Goal: Task Accomplishment & Management: Use online tool/utility

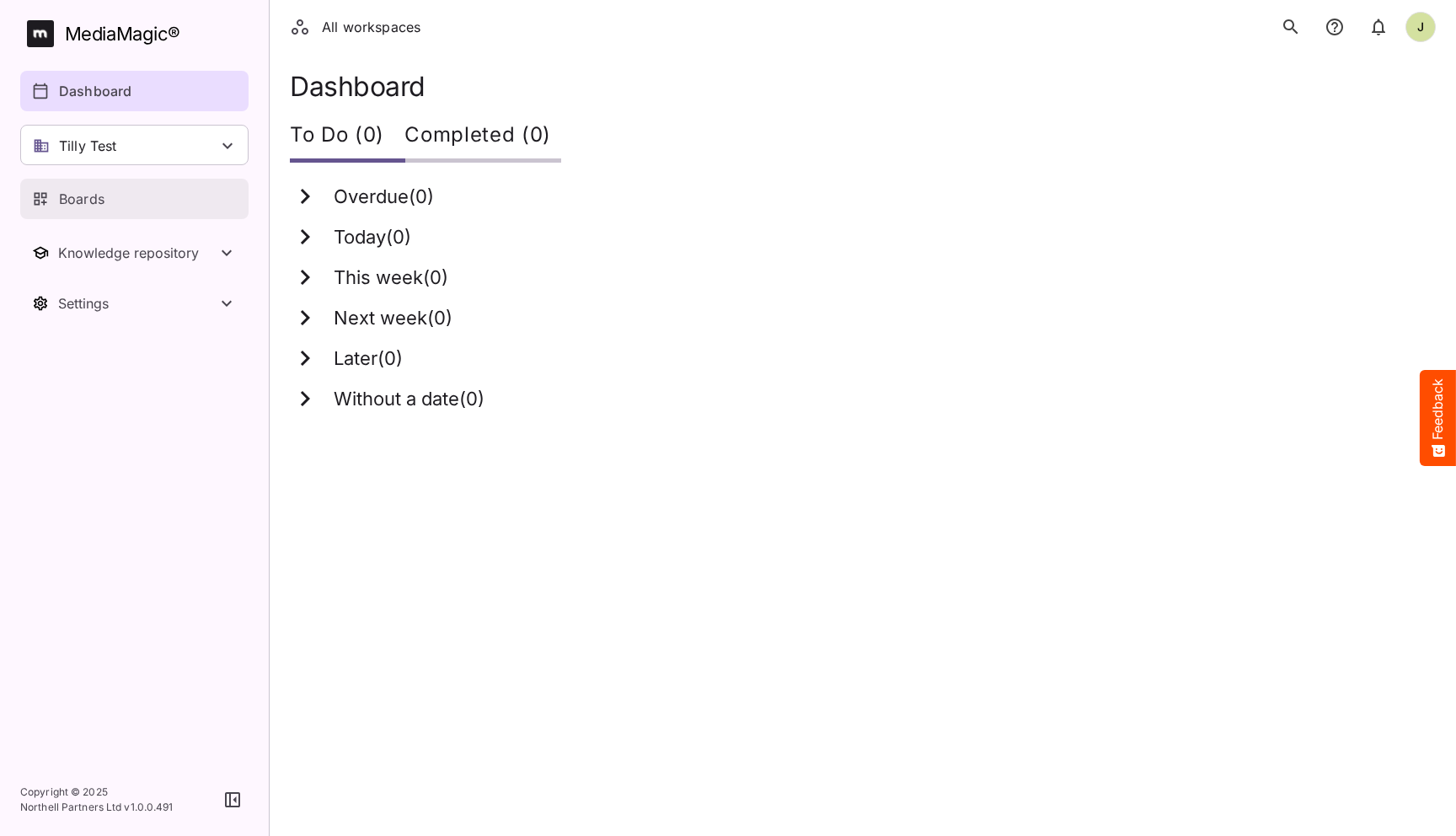
click at [124, 204] on div "Boards" at bounding box center [135, 198] width 207 height 20
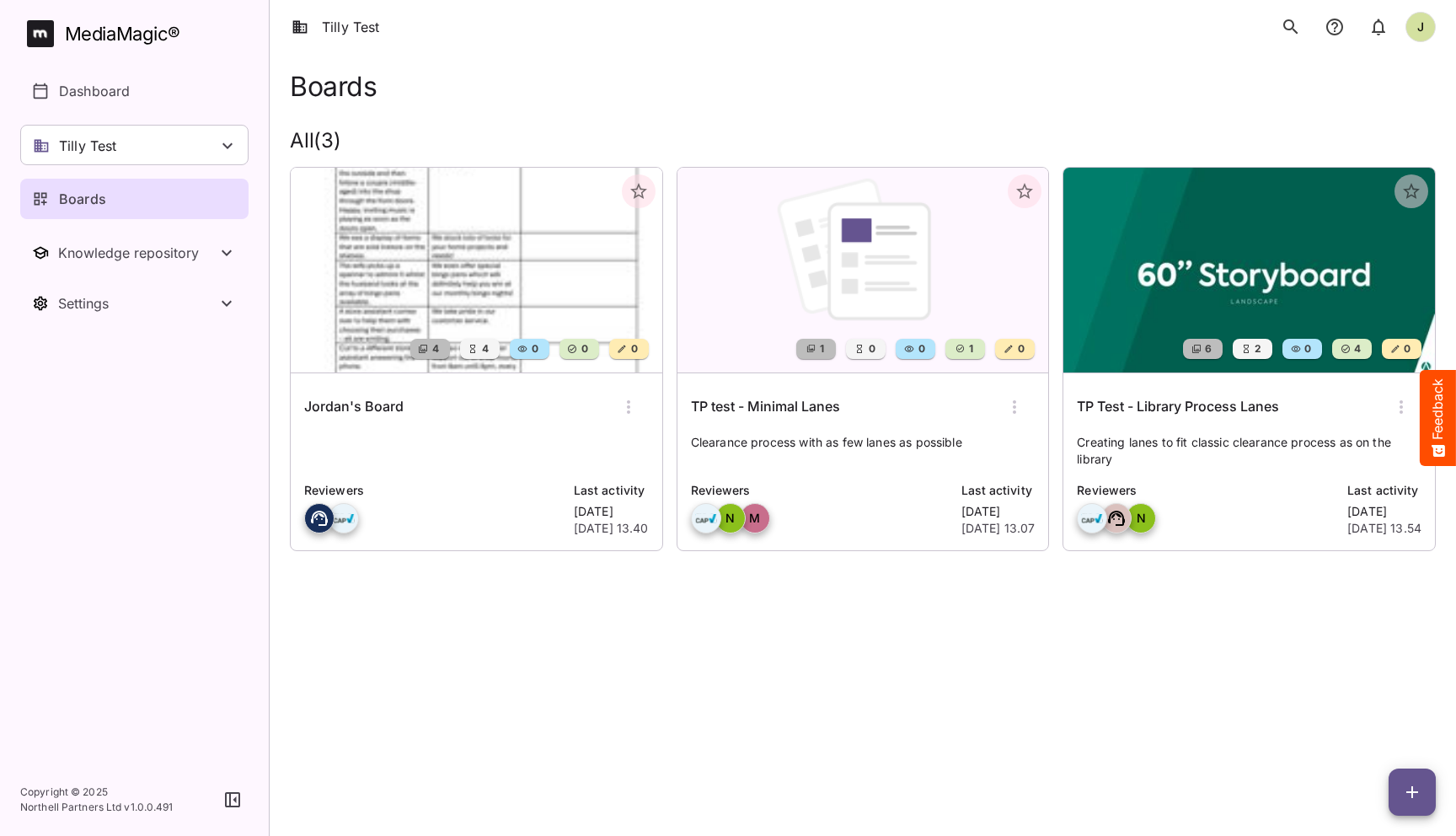
click at [988, 597] on html "Tilly Test J MediaMagic ® Dashboard Tilly Test Jo Clearcast [PERSON_NAME] test …" at bounding box center [728, 299] width 1456 height 597
click at [576, 473] on div "Jordan's Board Reviewers Last activity [DATE] [DATE] 13.40" at bounding box center [476, 461] width 372 height 177
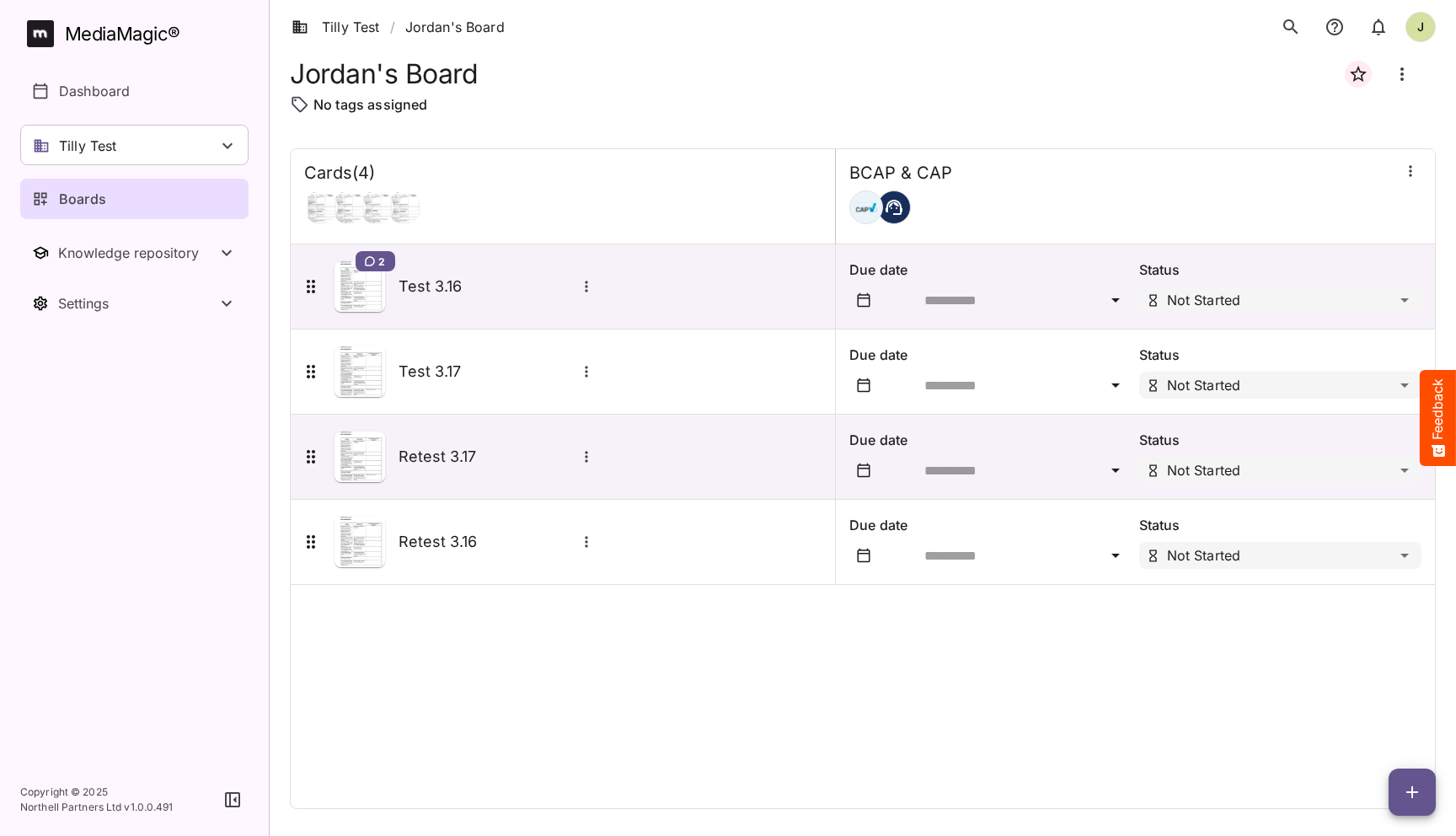
click at [854, 737] on div "Cards ( 4 ) BCAP & CAP 2 Test 3.16 Due date Status Not Started Test 3.17 Due da…" at bounding box center [863, 479] width 1146 height 661
click at [1415, 793] on icon "button" at bounding box center [1412, 792] width 20 height 20
click at [1387, 683] on p "Add new card" at bounding box center [1370, 684] width 91 height 20
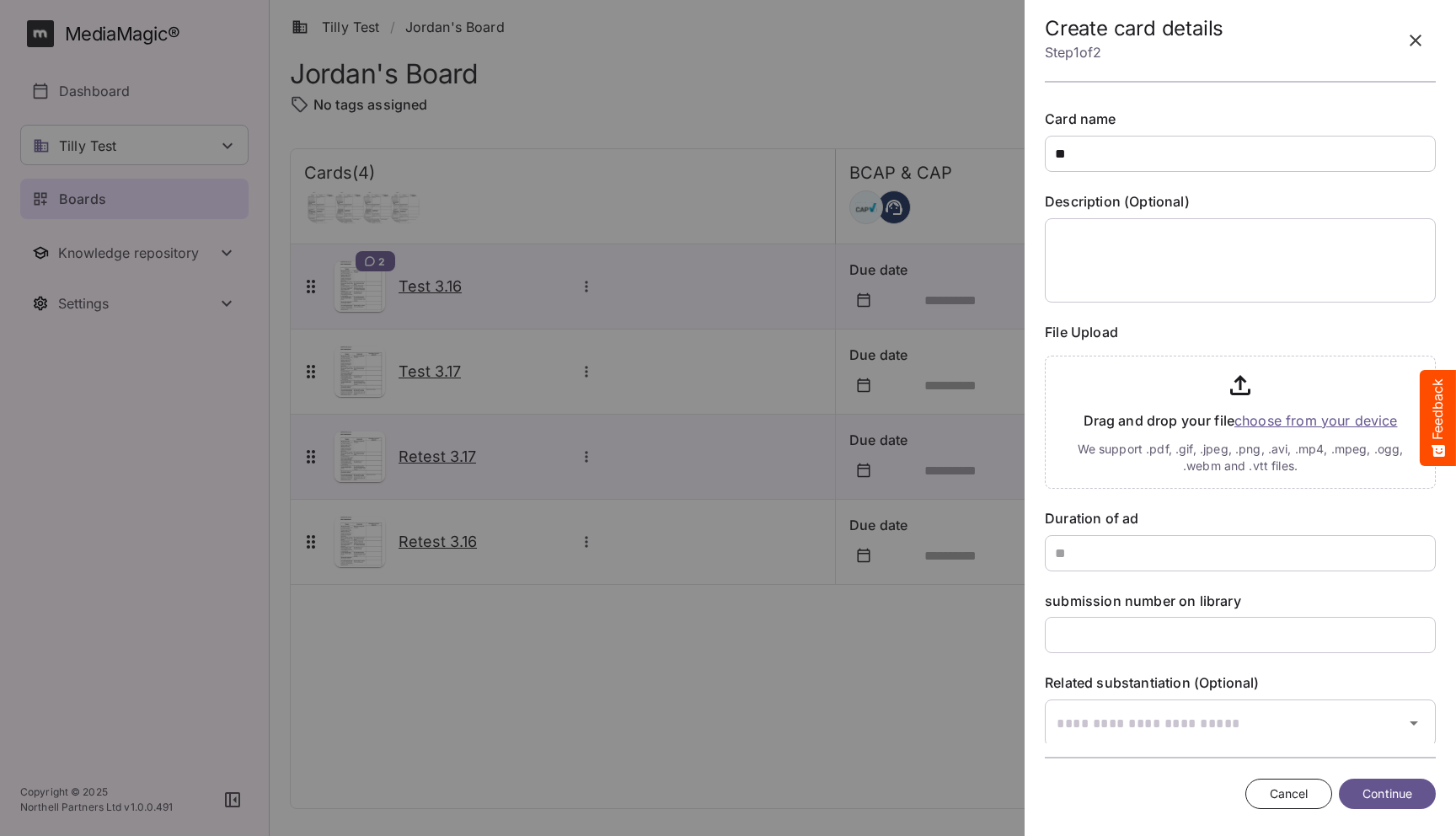
type input "*"
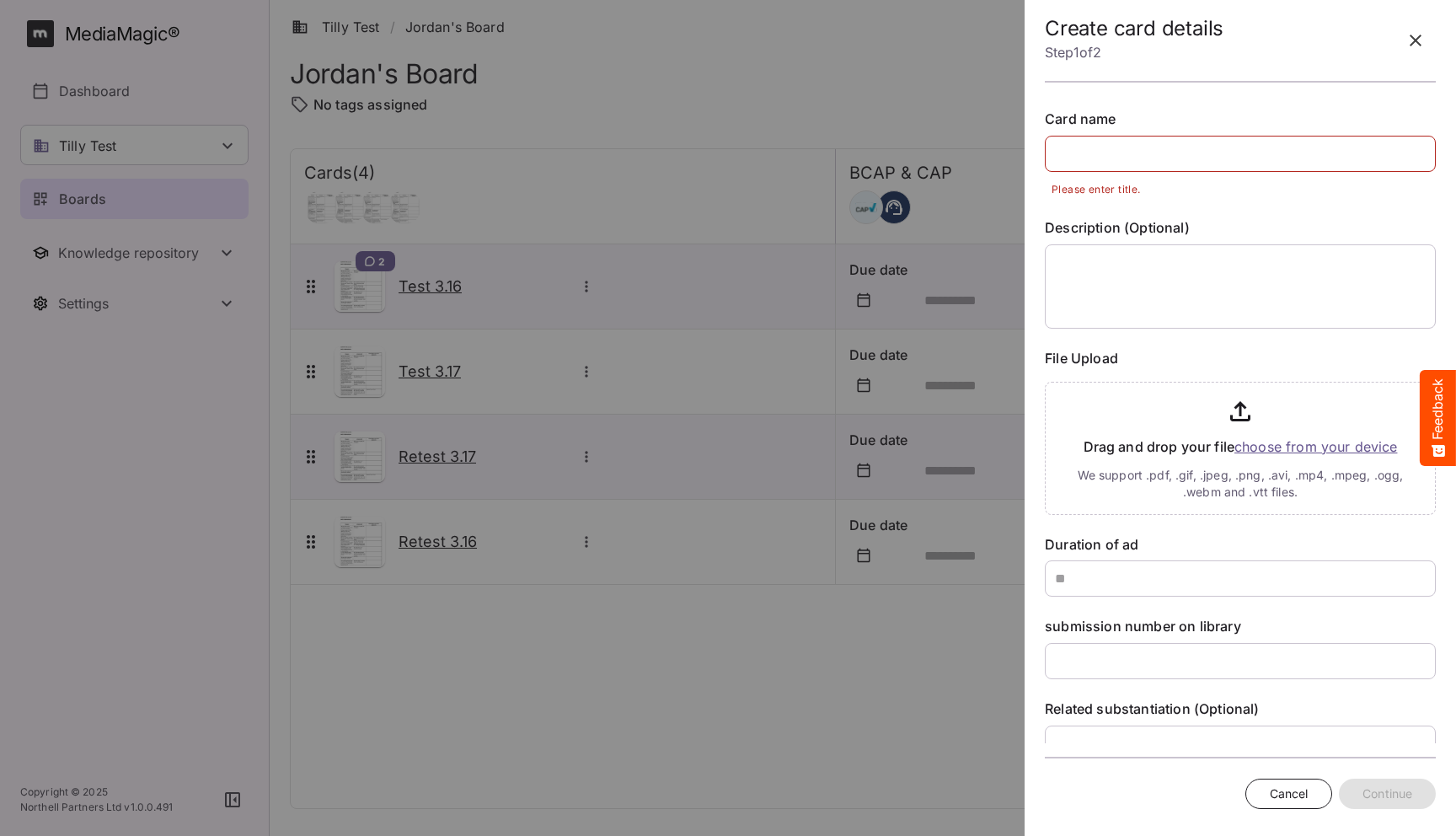
click at [1277, 803] on span "Cancel" at bounding box center [1289, 794] width 39 height 21
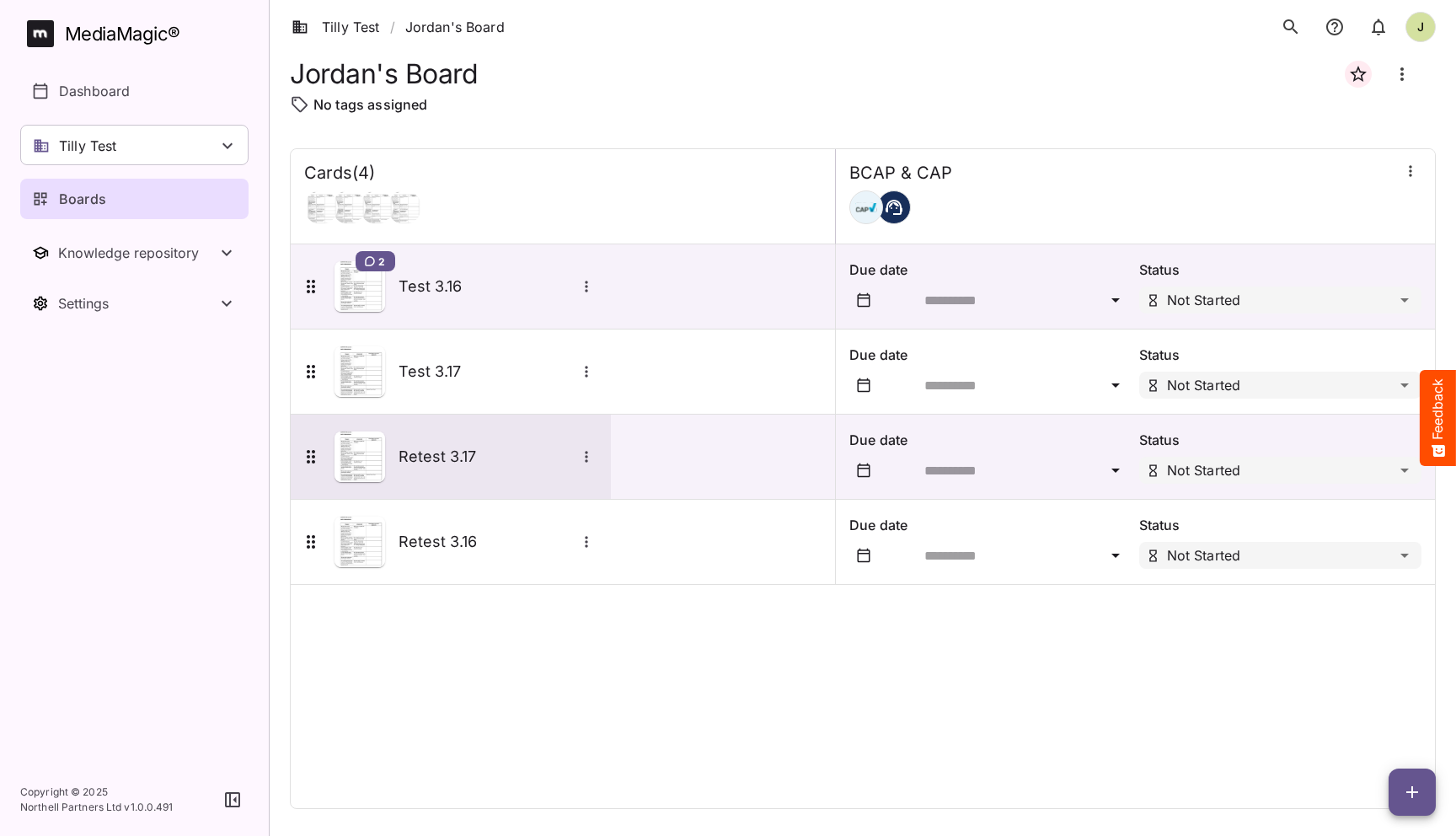
click at [588, 460] on icon "More options for Retest 3.17" at bounding box center [585, 456] width 16 height 16
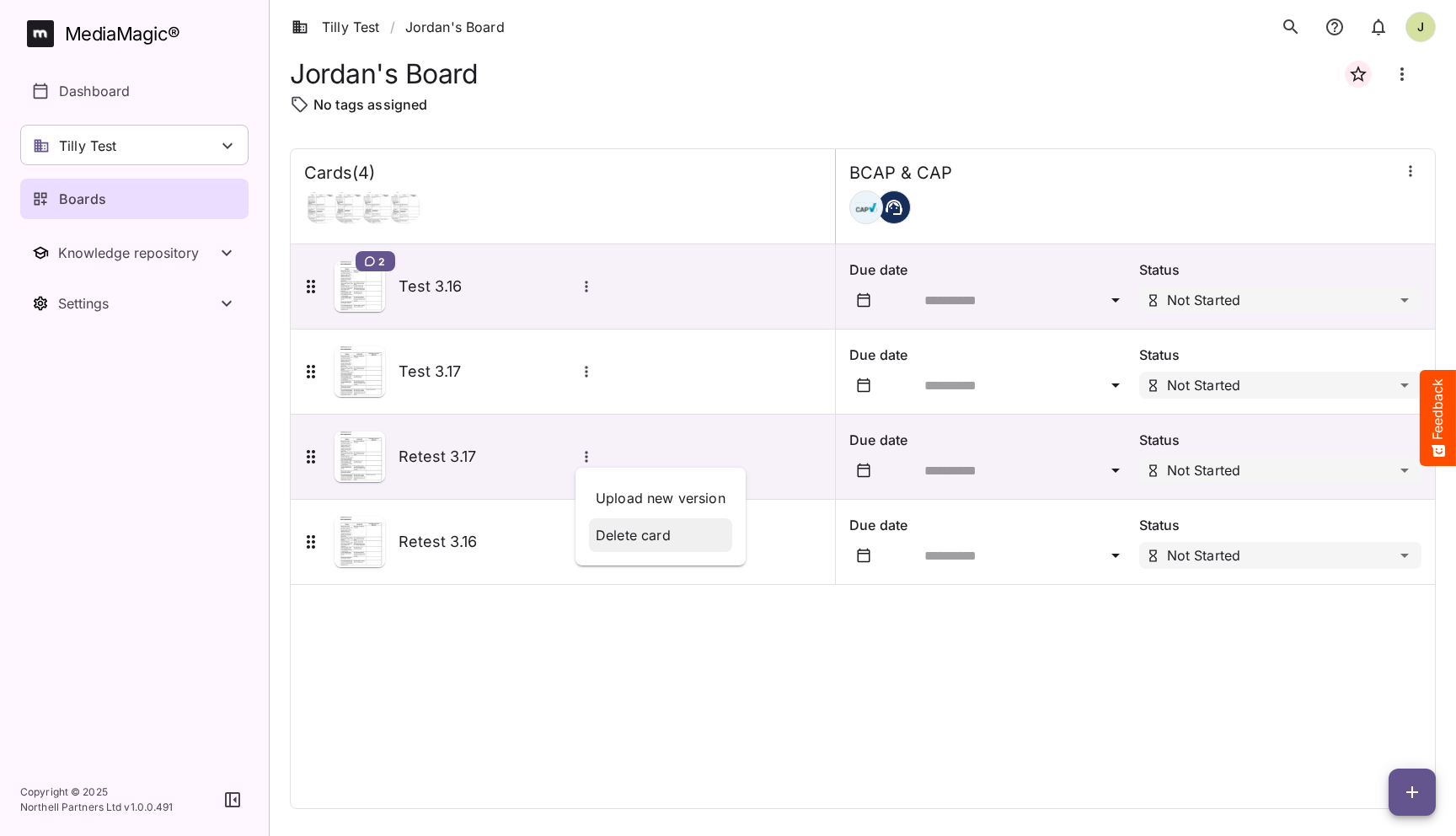
click at [616, 522] on div "Delete card" at bounding box center [661, 534] width 143 height 34
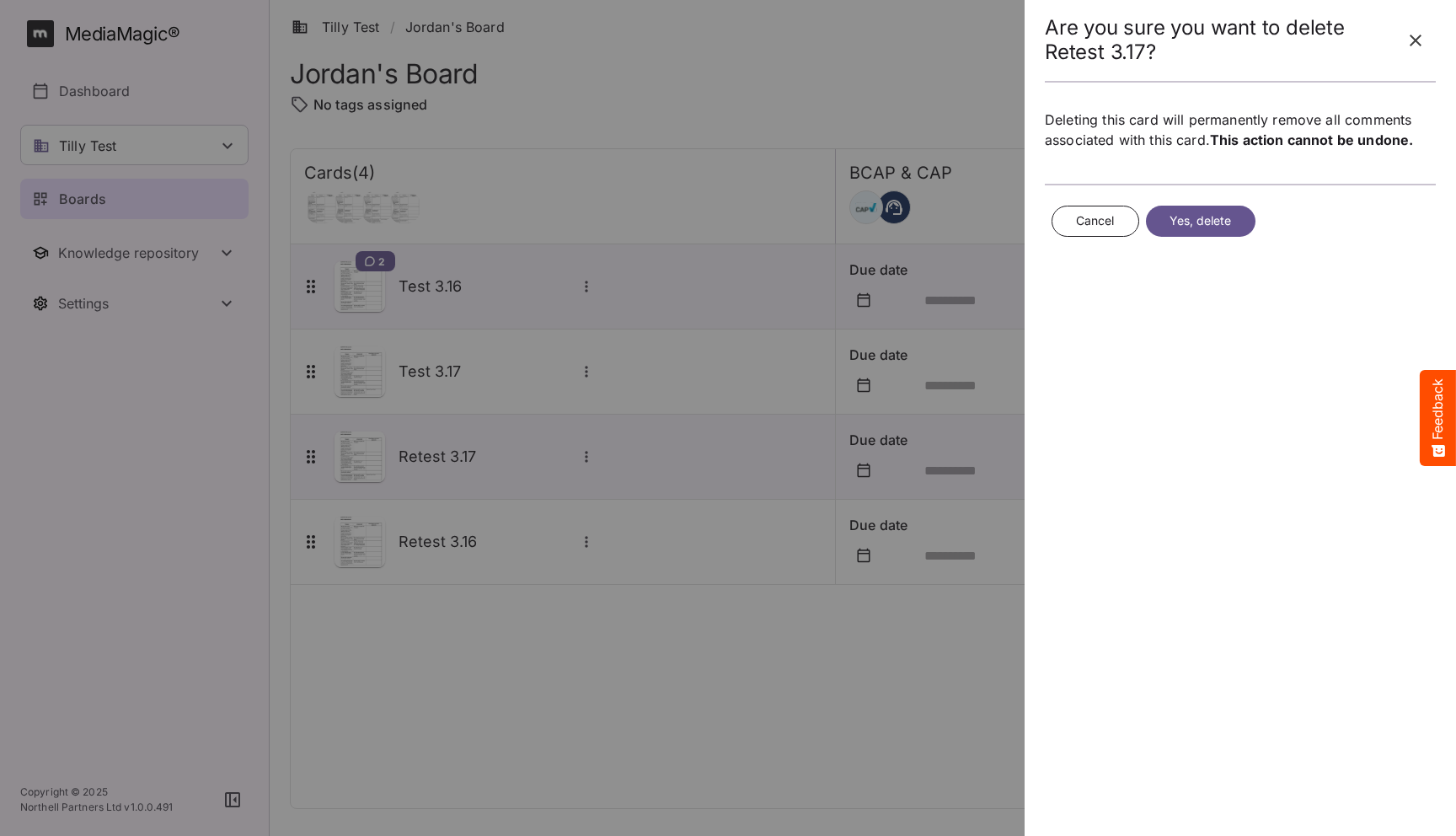
click at [1177, 211] on span "Yes, delete" at bounding box center [1201, 221] width 63 height 21
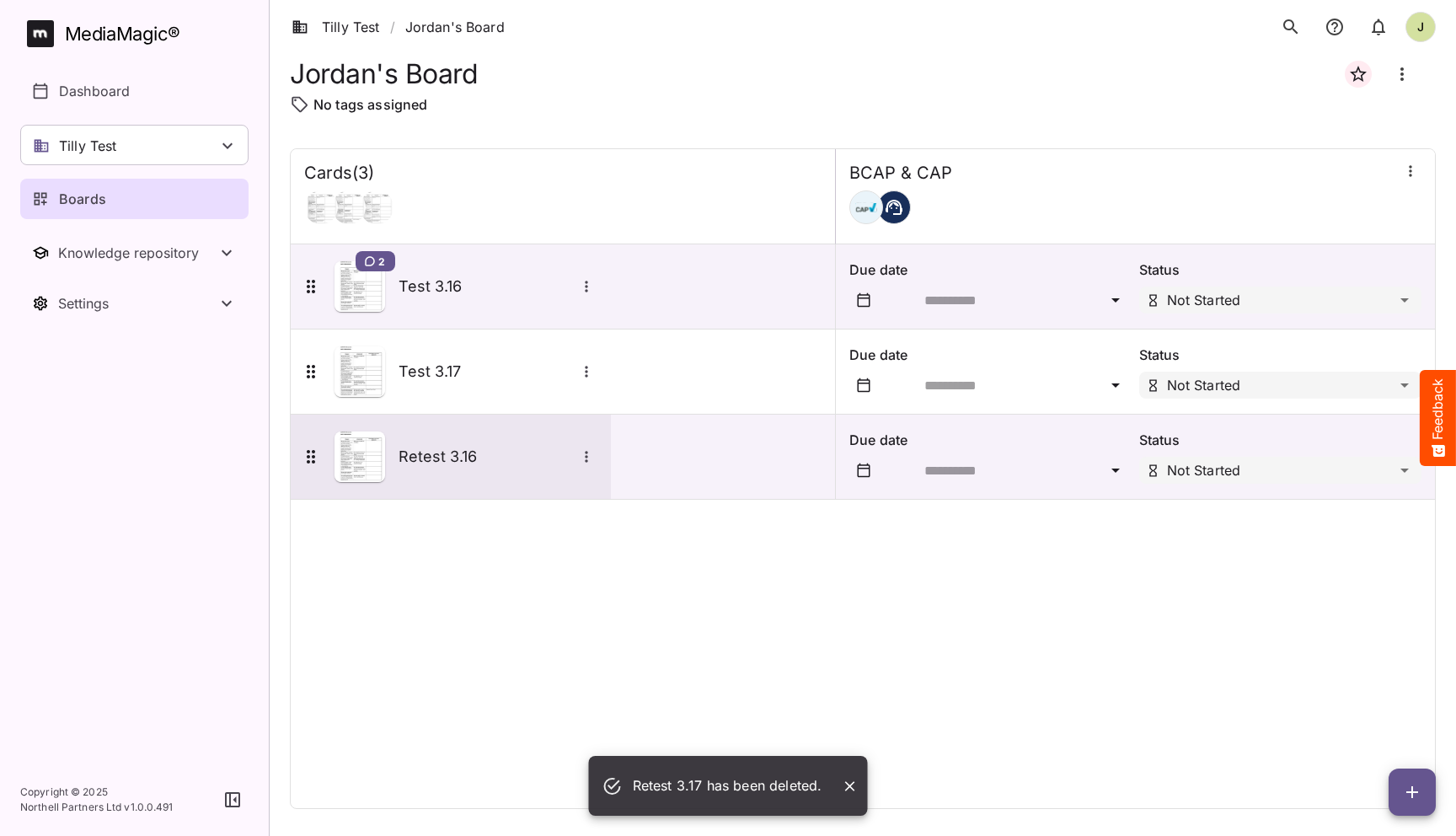
click at [585, 459] on icon "More options for Retest 3.16" at bounding box center [585, 456] width 16 height 16
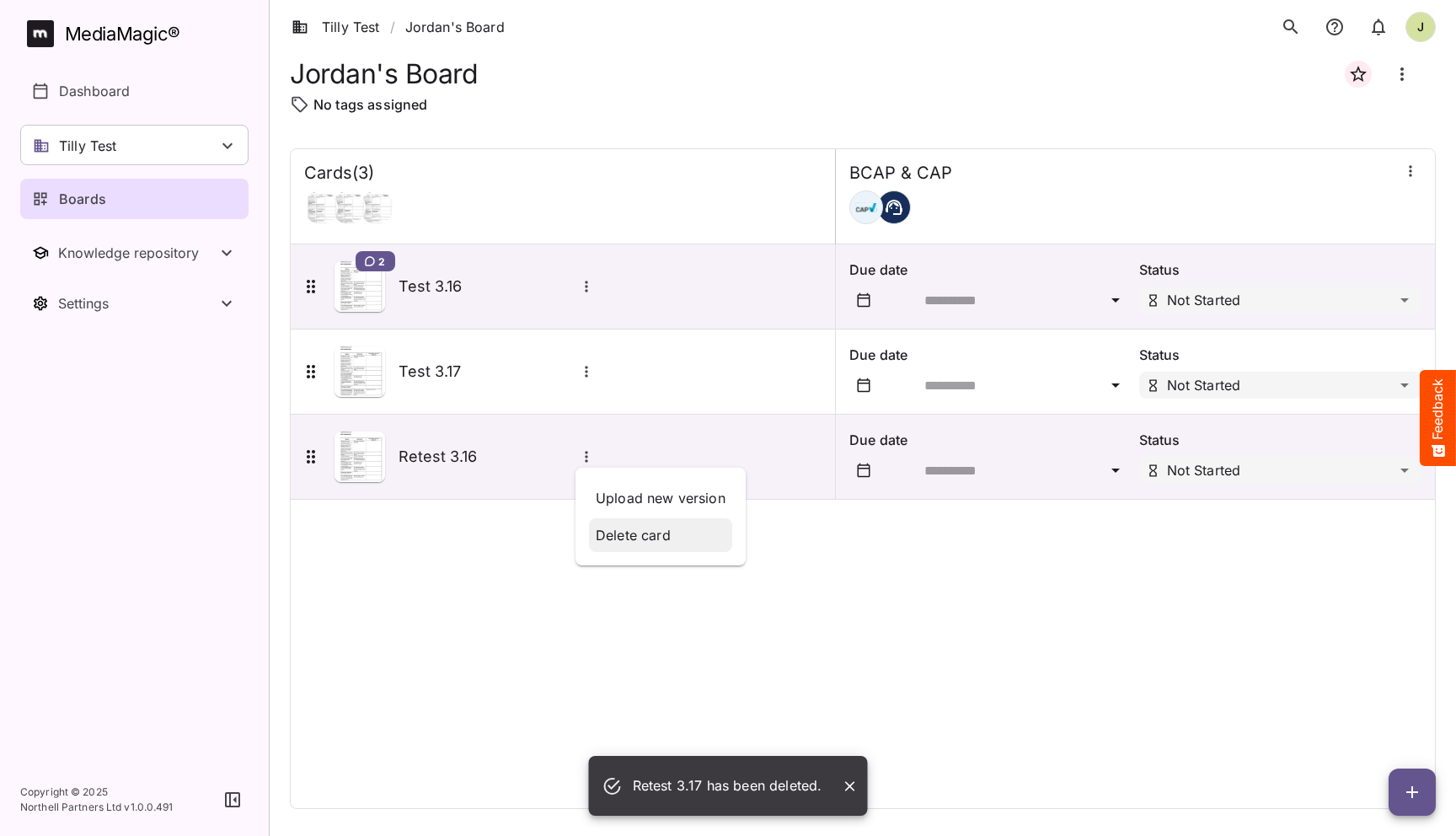
click at [594, 525] on div "Delete card" at bounding box center [661, 534] width 143 height 34
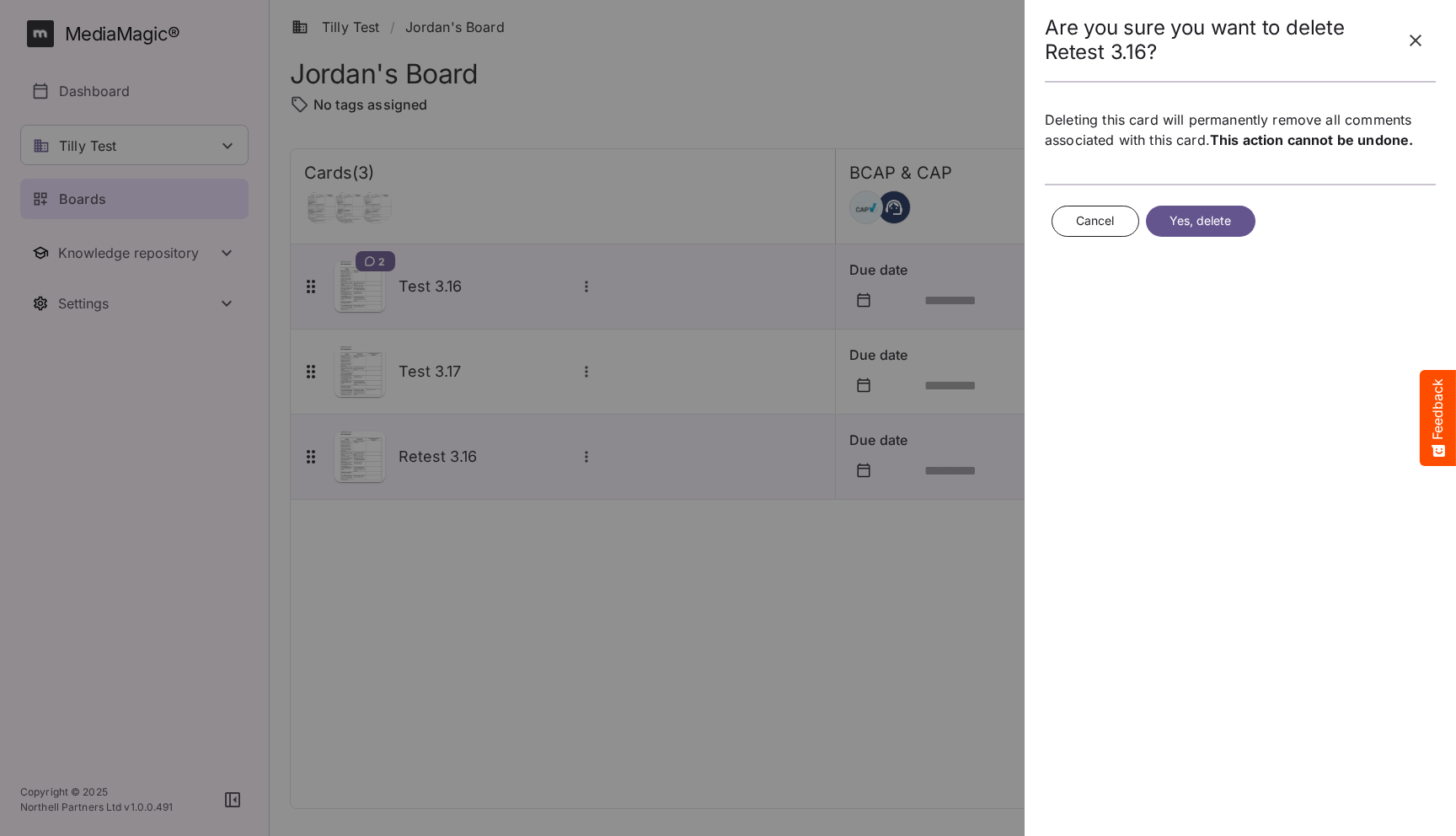
click at [1172, 227] on span "Yes, delete" at bounding box center [1201, 221] width 63 height 21
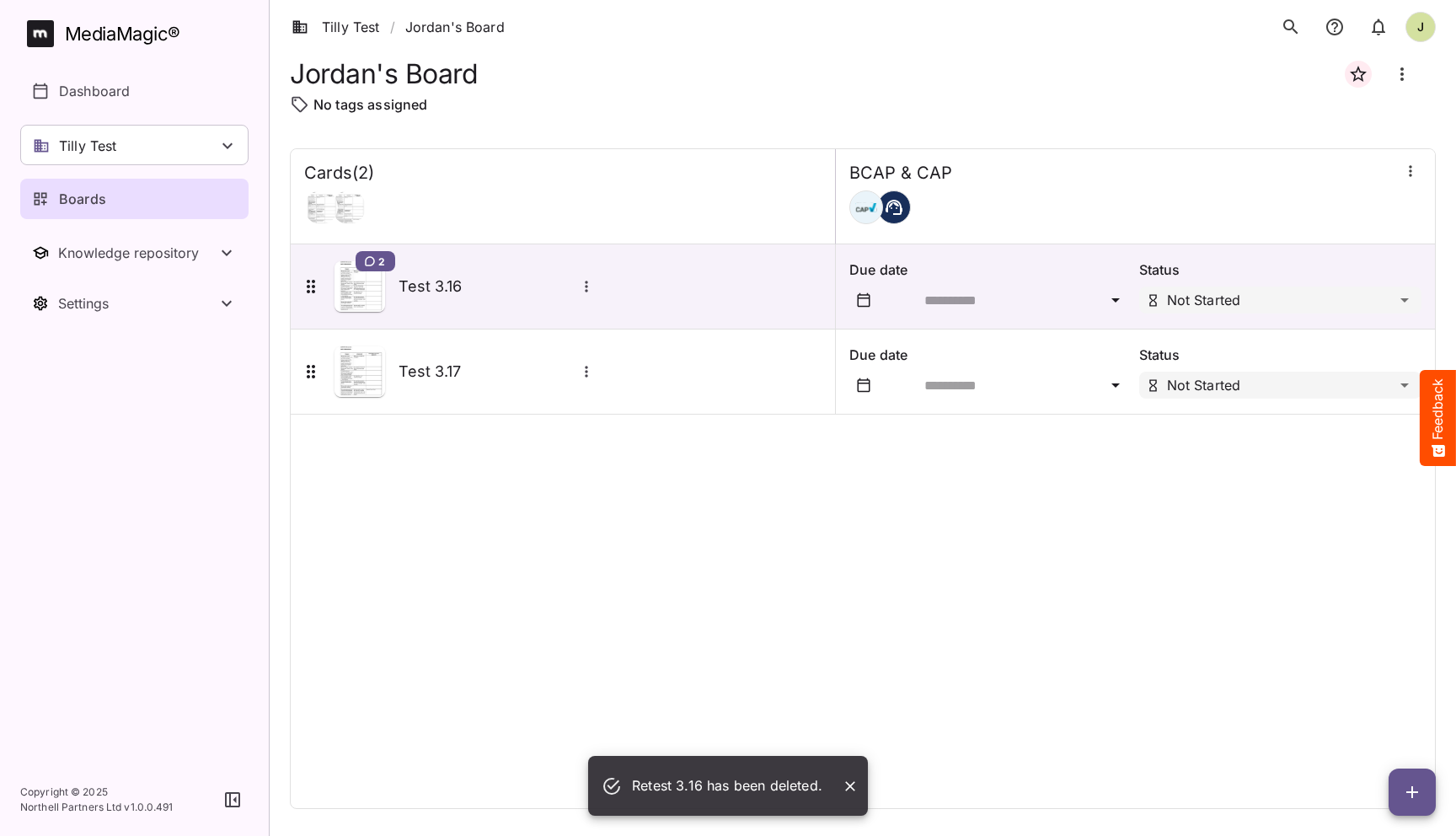
click at [1419, 786] on icon "button" at bounding box center [1412, 792] width 20 height 20
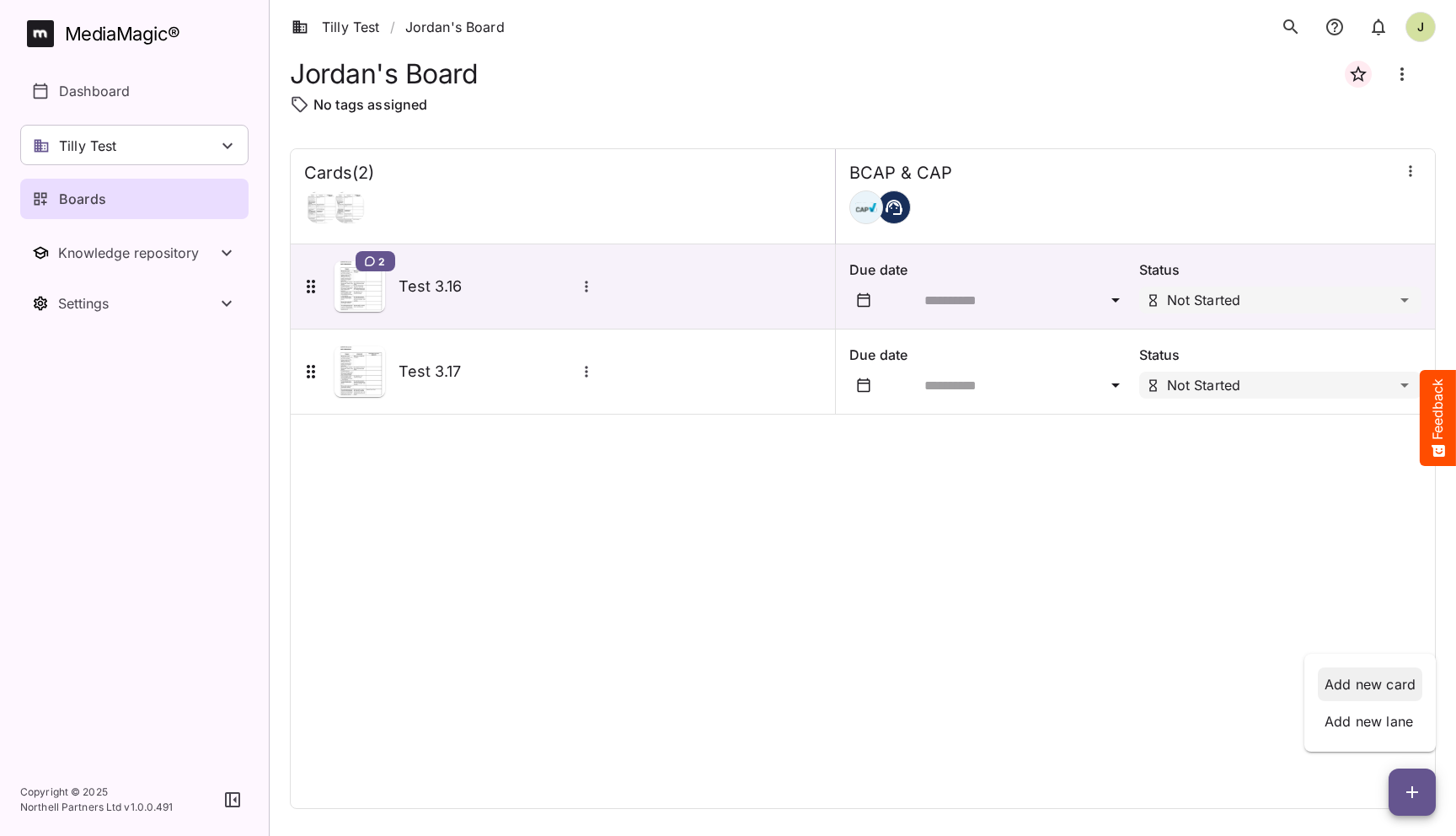
click at [1346, 683] on p "Add new card" at bounding box center [1370, 684] width 91 height 20
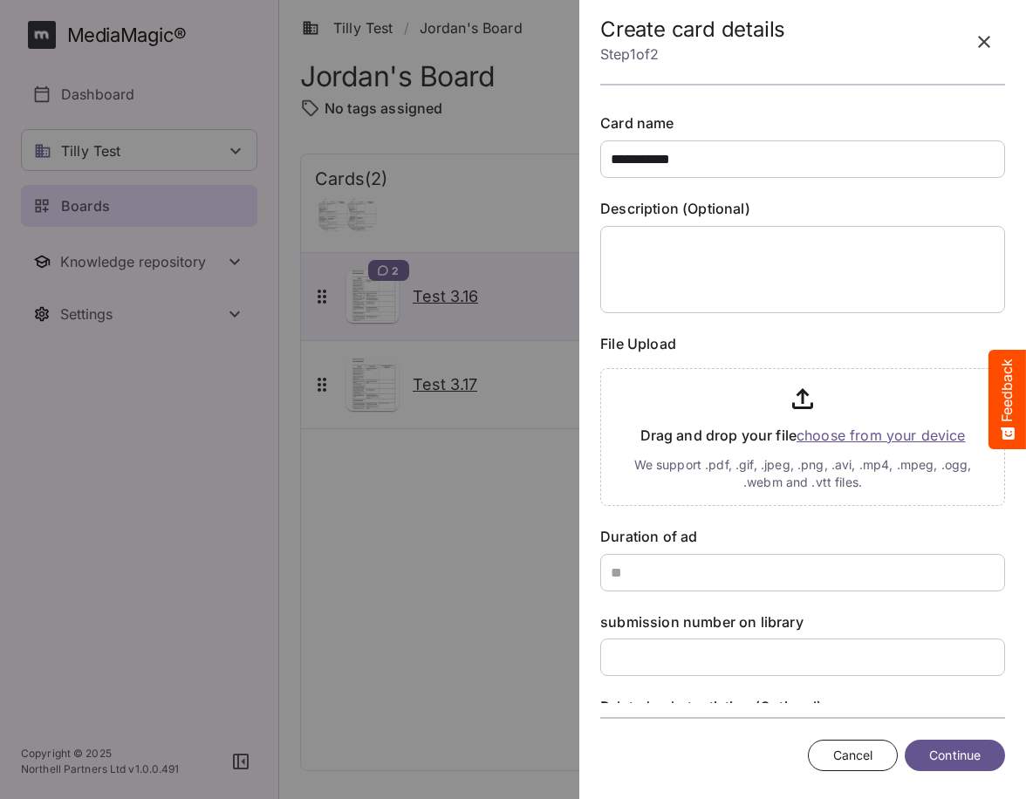
type input "**********"
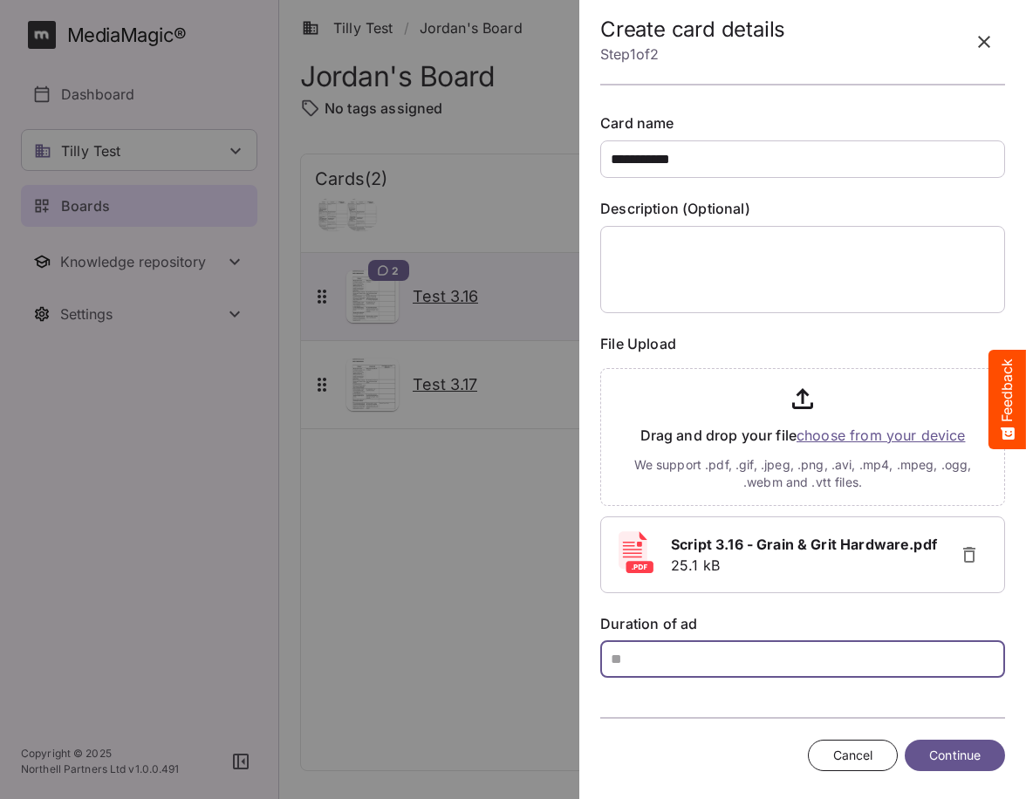
click at [623, 665] on input "text" at bounding box center [802, 659] width 405 height 38
type input "**"
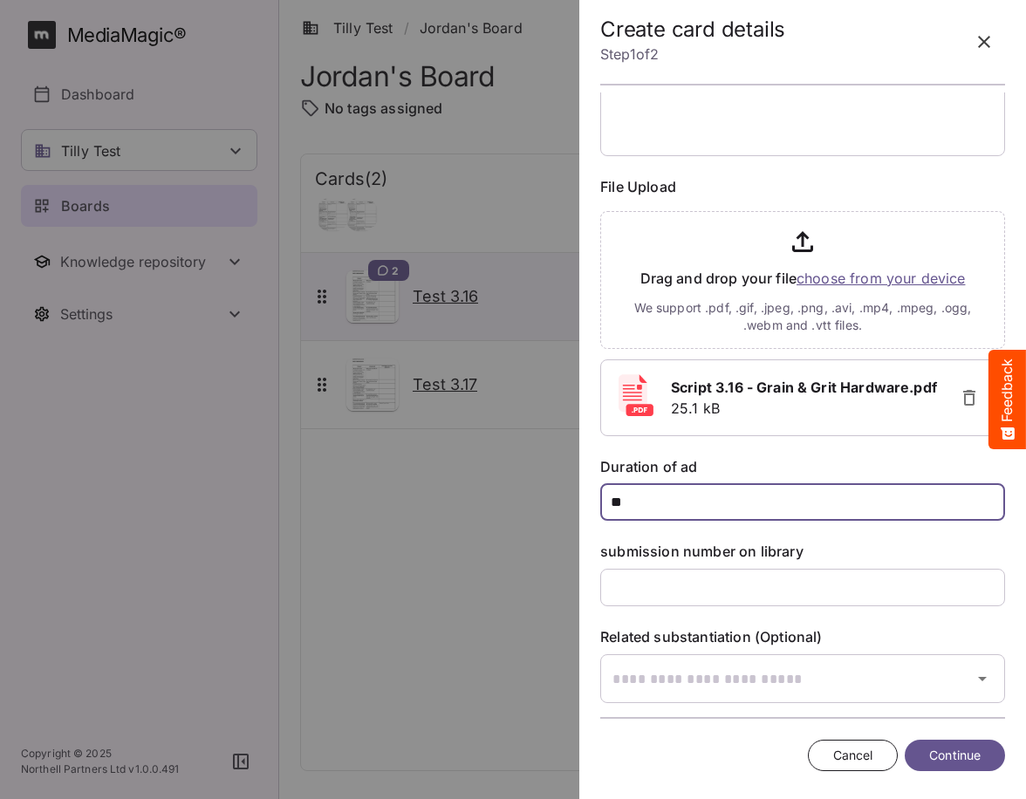
scroll to position [156, 0]
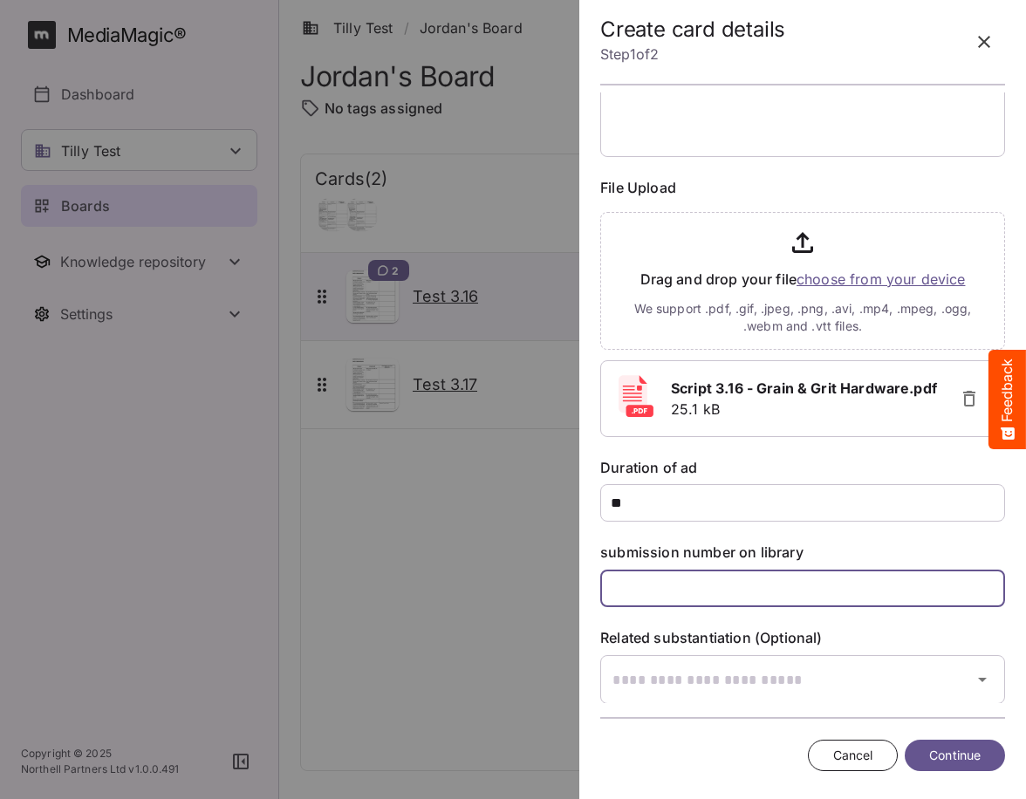
click at [703, 590] on input "text" at bounding box center [802, 589] width 405 height 38
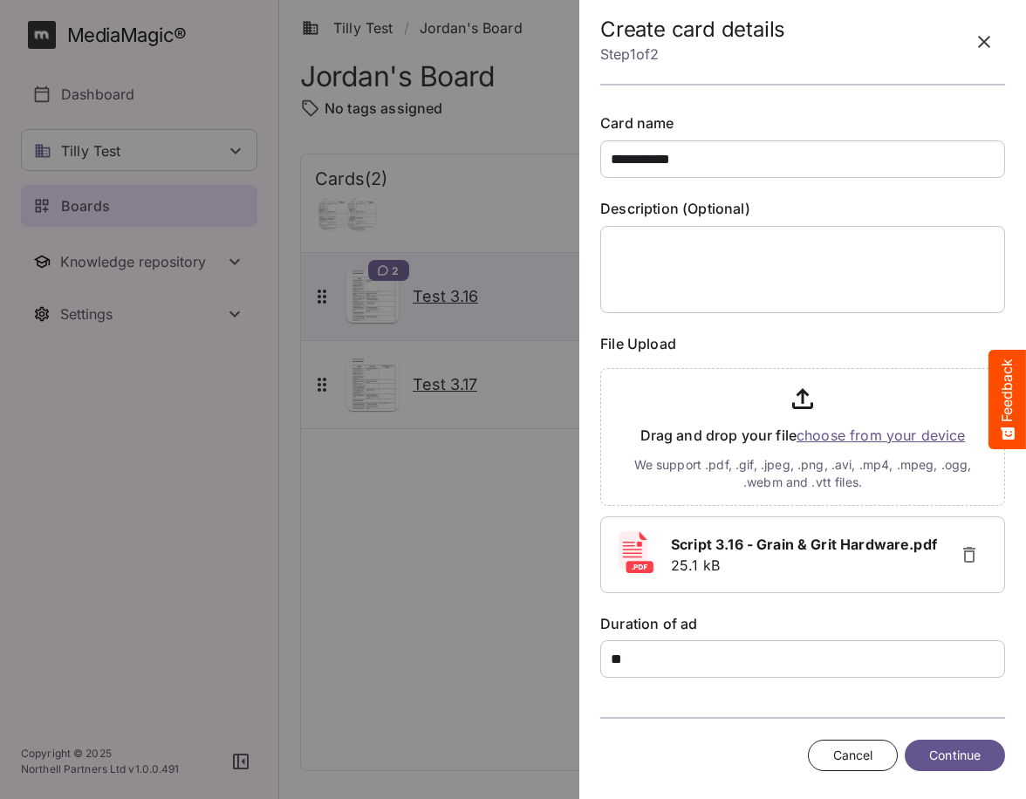
type input "*****"
click at [949, 752] on span "Continue" at bounding box center [954, 756] width 51 height 22
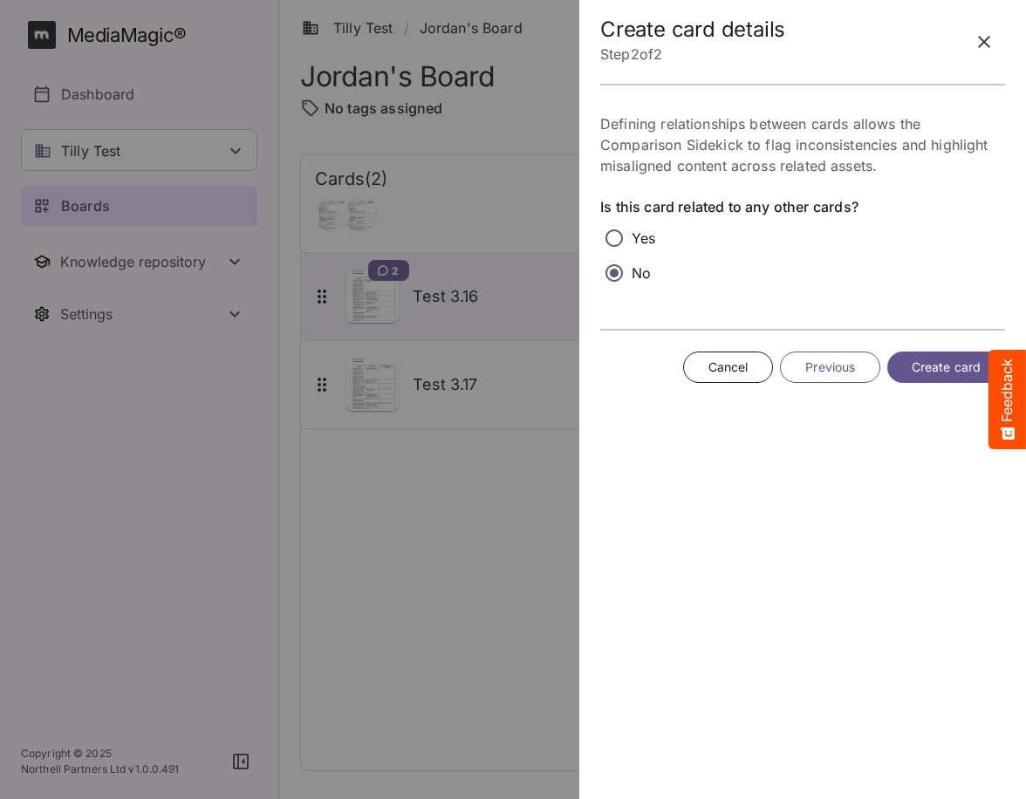
click at [926, 362] on span "Create card" at bounding box center [945, 368] width 69 height 22
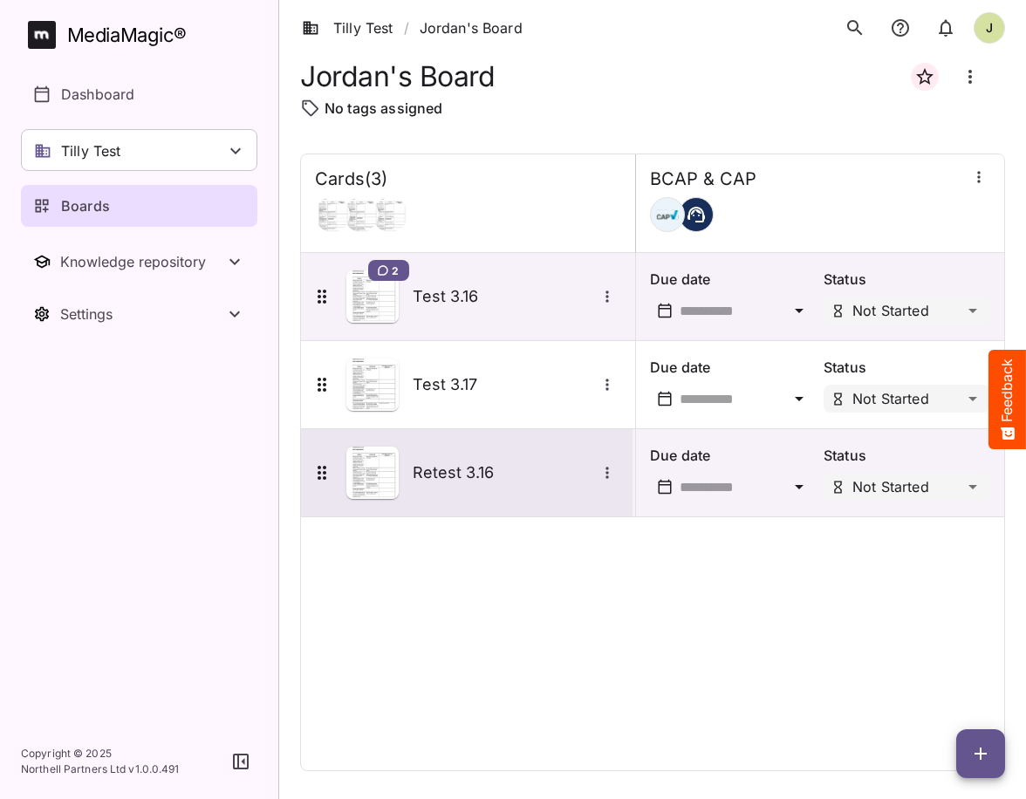
click at [488, 469] on h5 "Retest 3.16" at bounding box center [504, 472] width 183 height 21
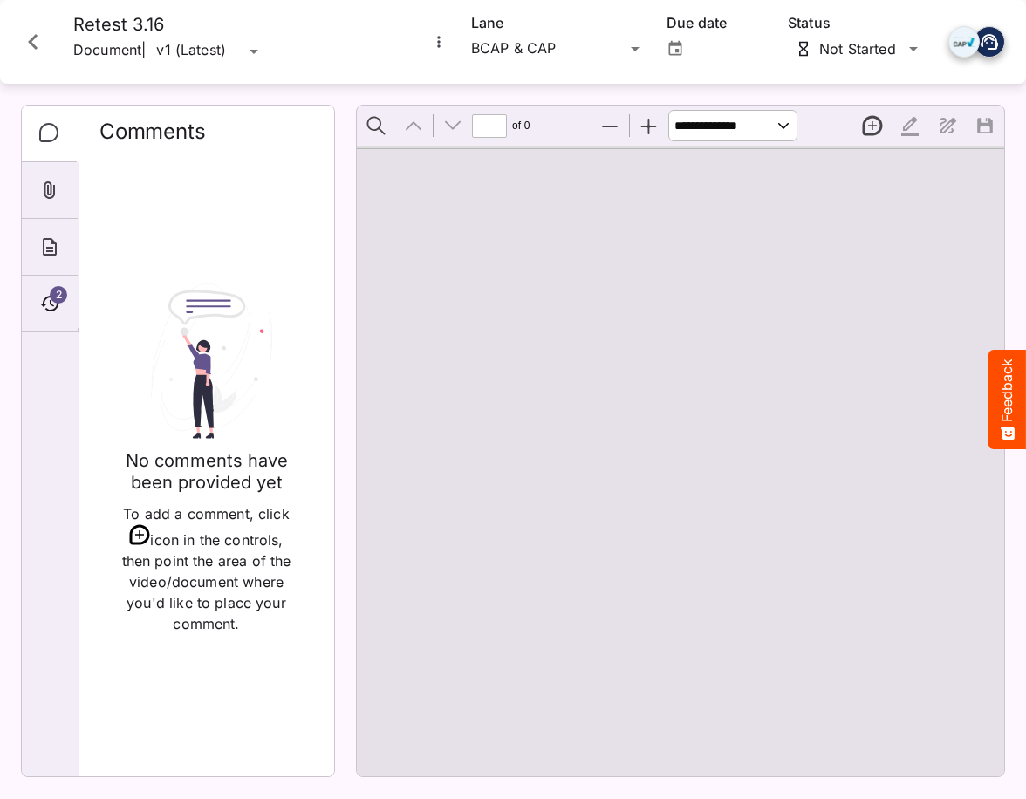
type input "*"
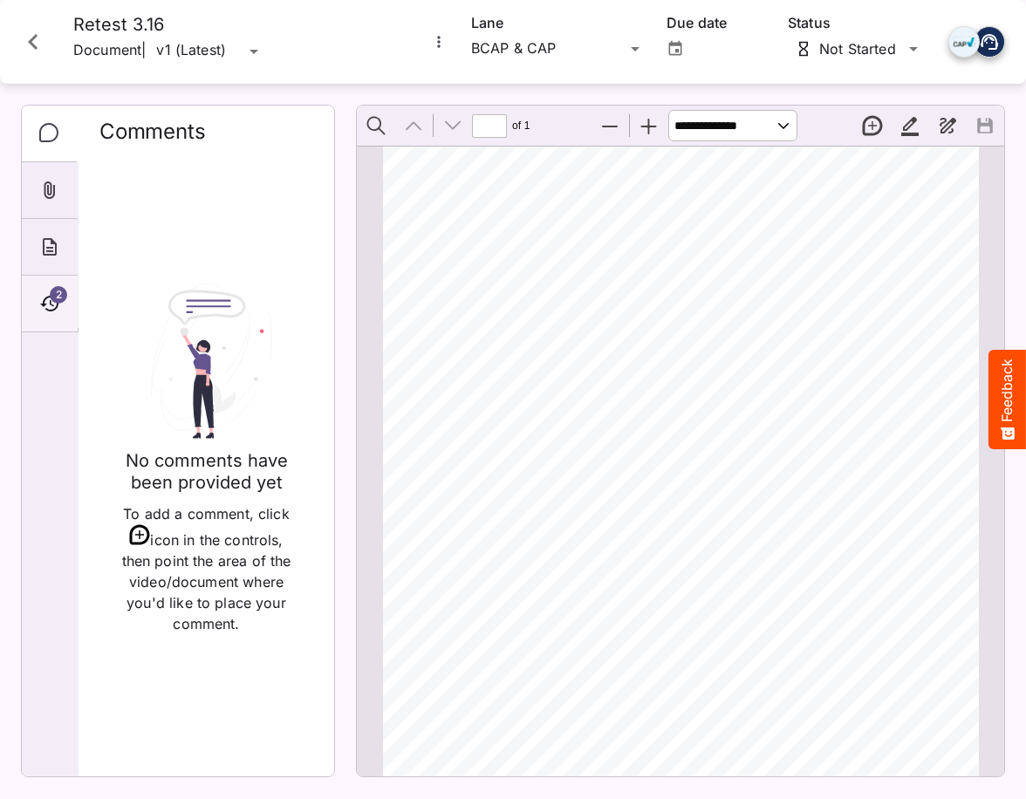
click at [31, 301] on div "2" at bounding box center [50, 304] width 56 height 57
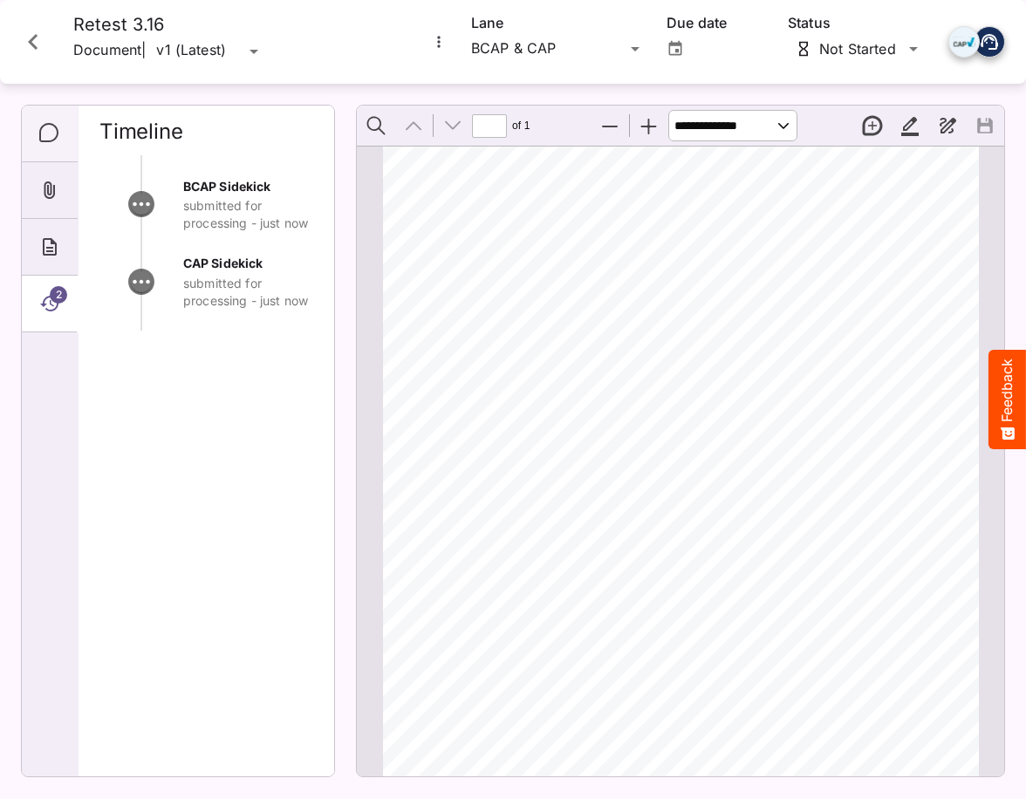
click at [49, 126] on icon "Comments" at bounding box center [49, 133] width 21 height 21
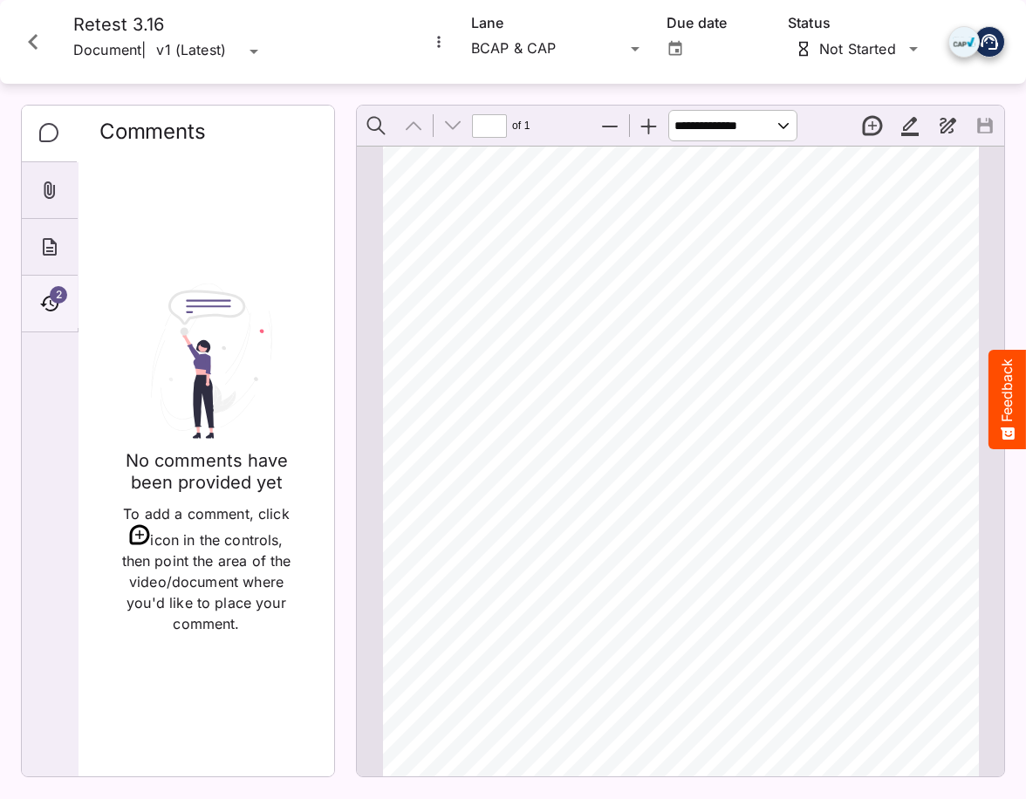
click at [55, 310] on icon "Timeline" at bounding box center [49, 303] width 21 height 21
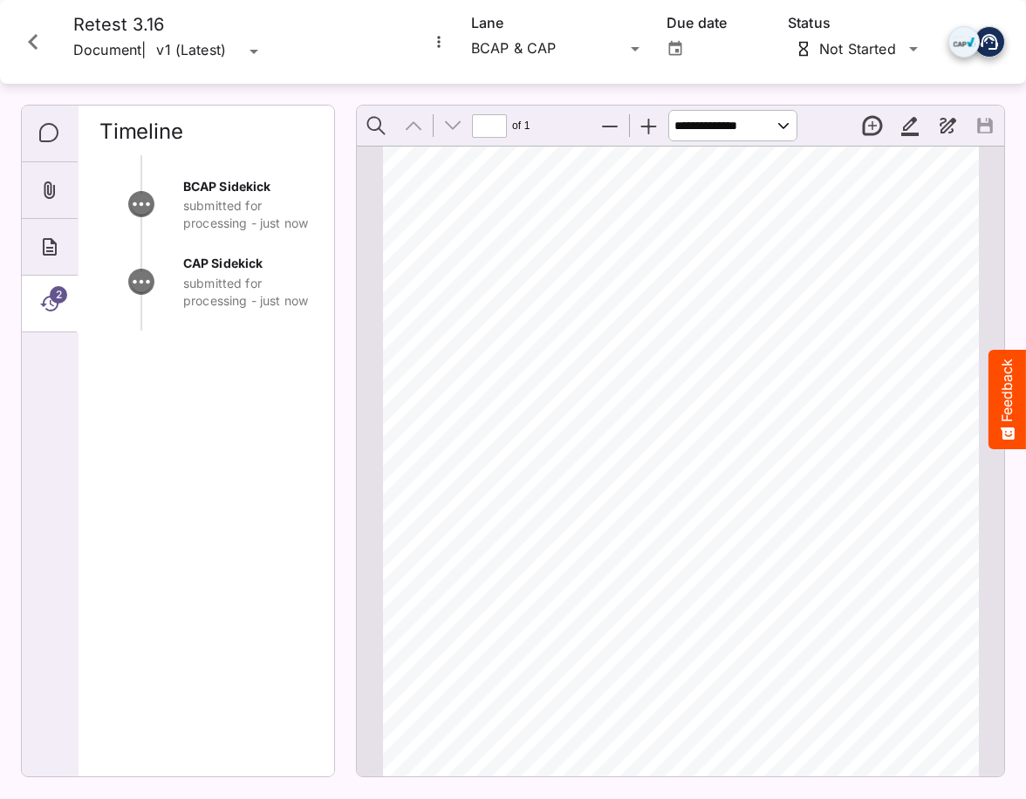
click at [29, 52] on icon "Close card" at bounding box center [32, 41] width 31 height 31
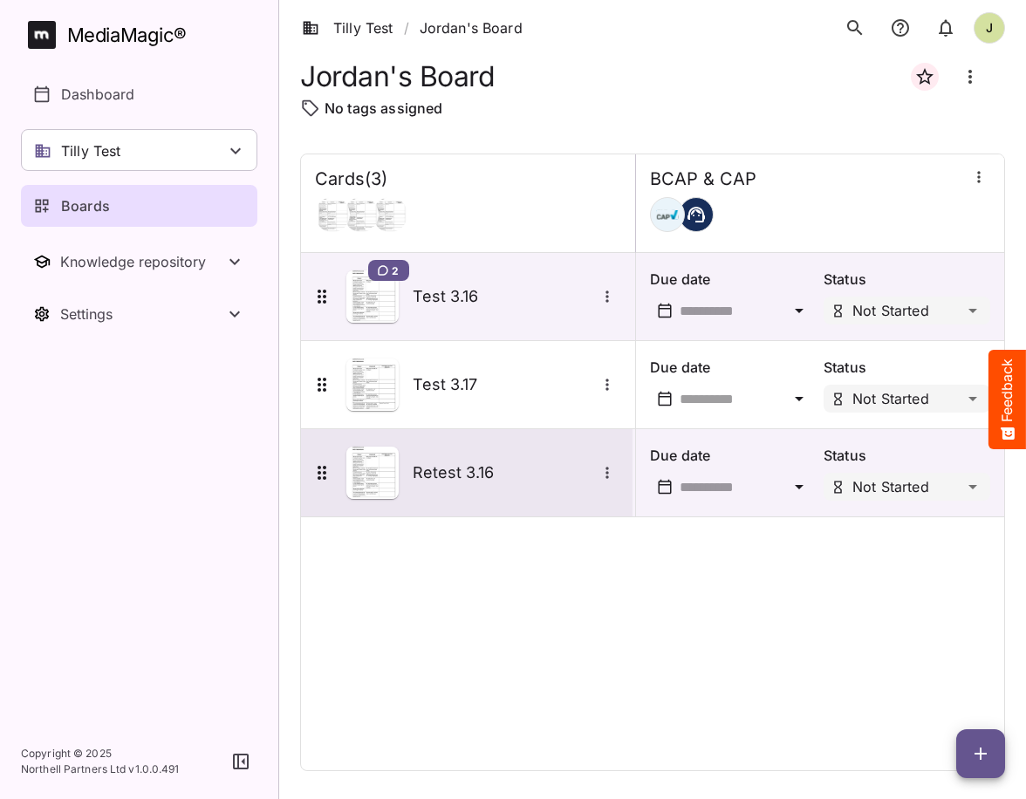
click at [450, 485] on div "Retest 3.16" at bounding box center [464, 473] width 307 height 52
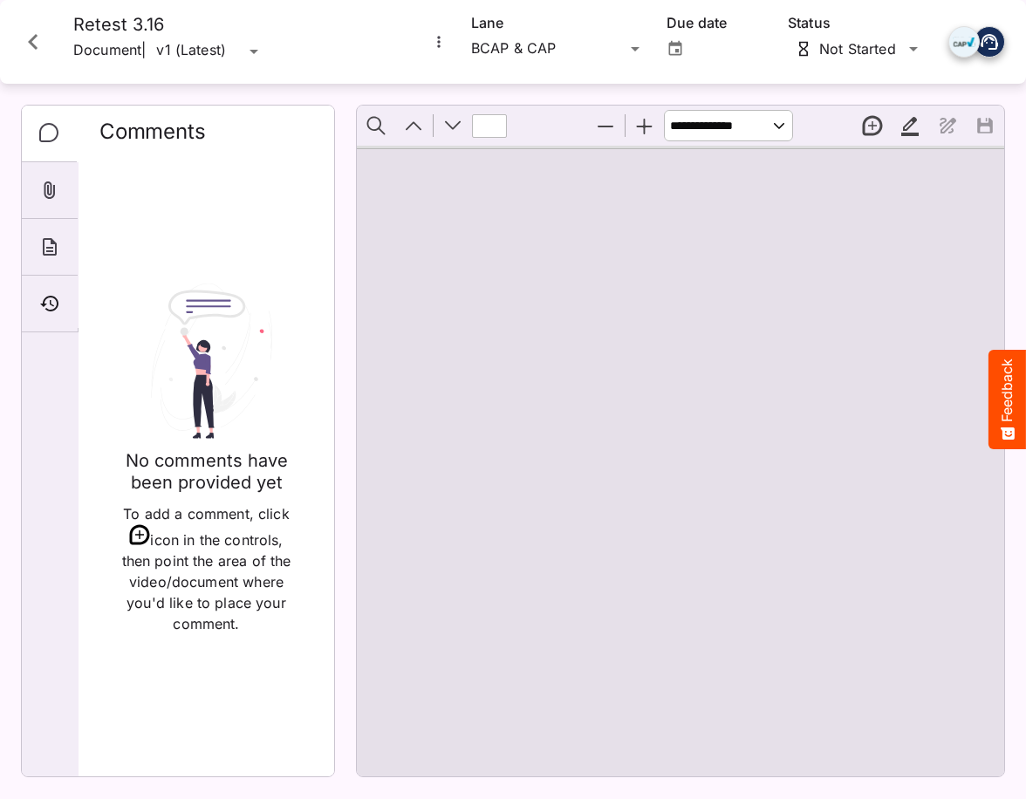
type input "*"
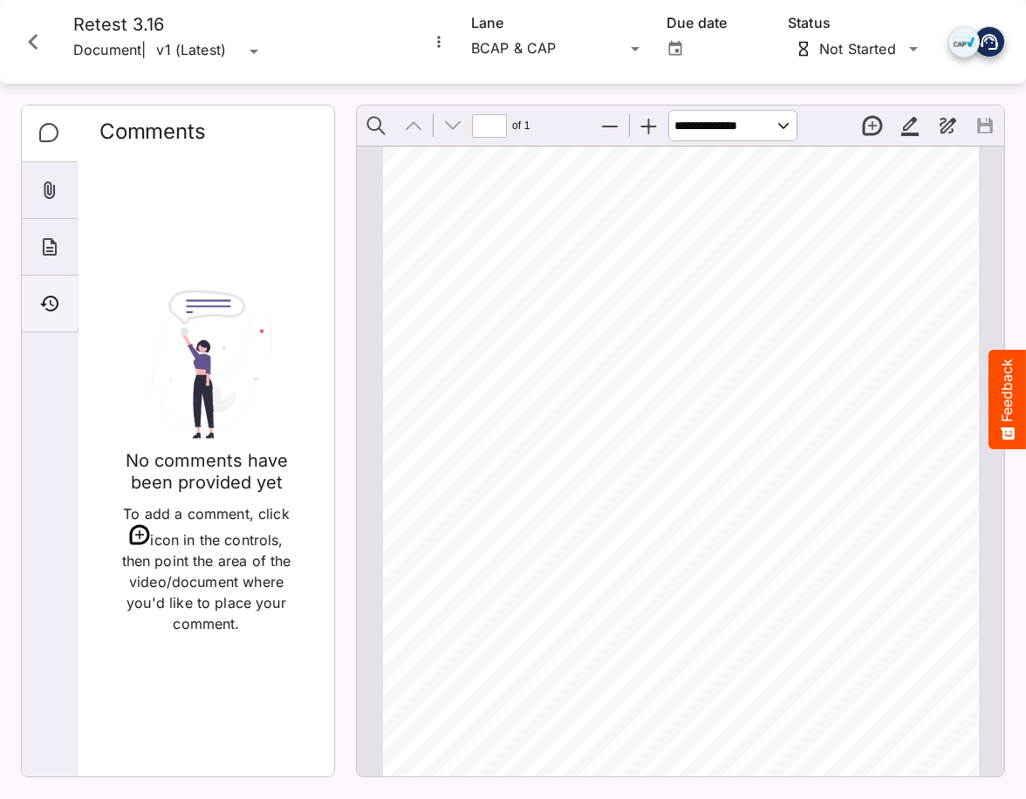
click at [58, 302] on icon "Timeline" at bounding box center [49, 304] width 18 height 16
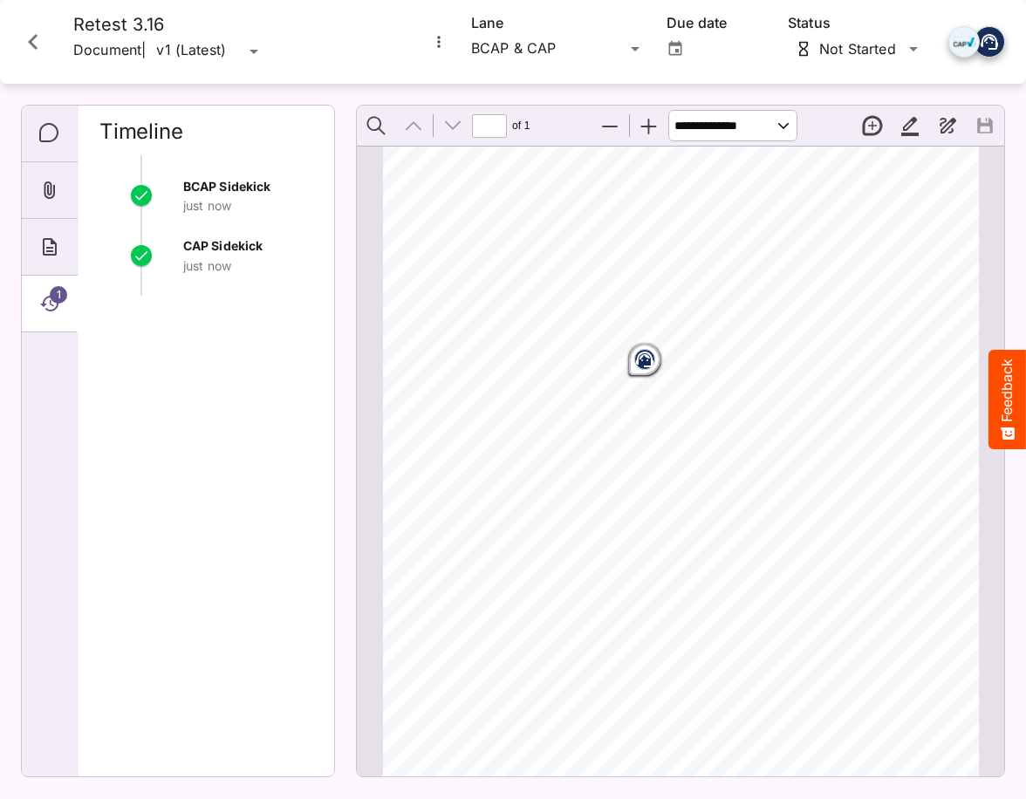
click at [651, 363] on icon "Page ⁨1⁩" at bounding box center [644, 359] width 17 height 16
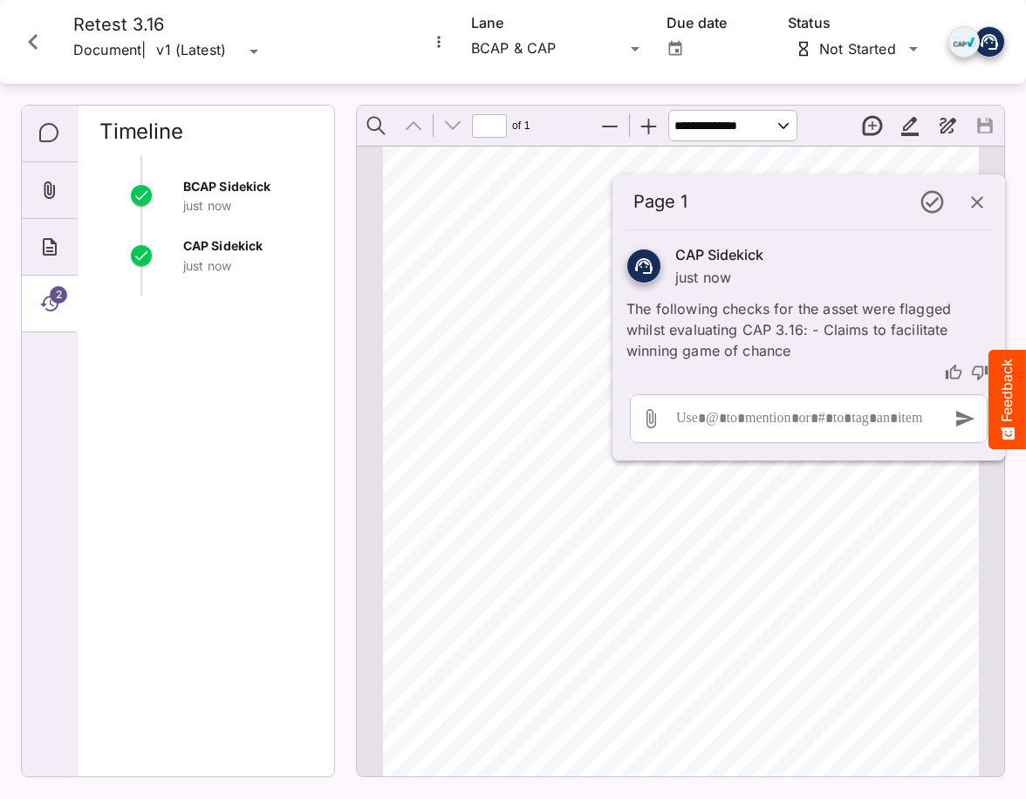
click at [978, 196] on icon "button" at bounding box center [976, 202] width 21 height 21
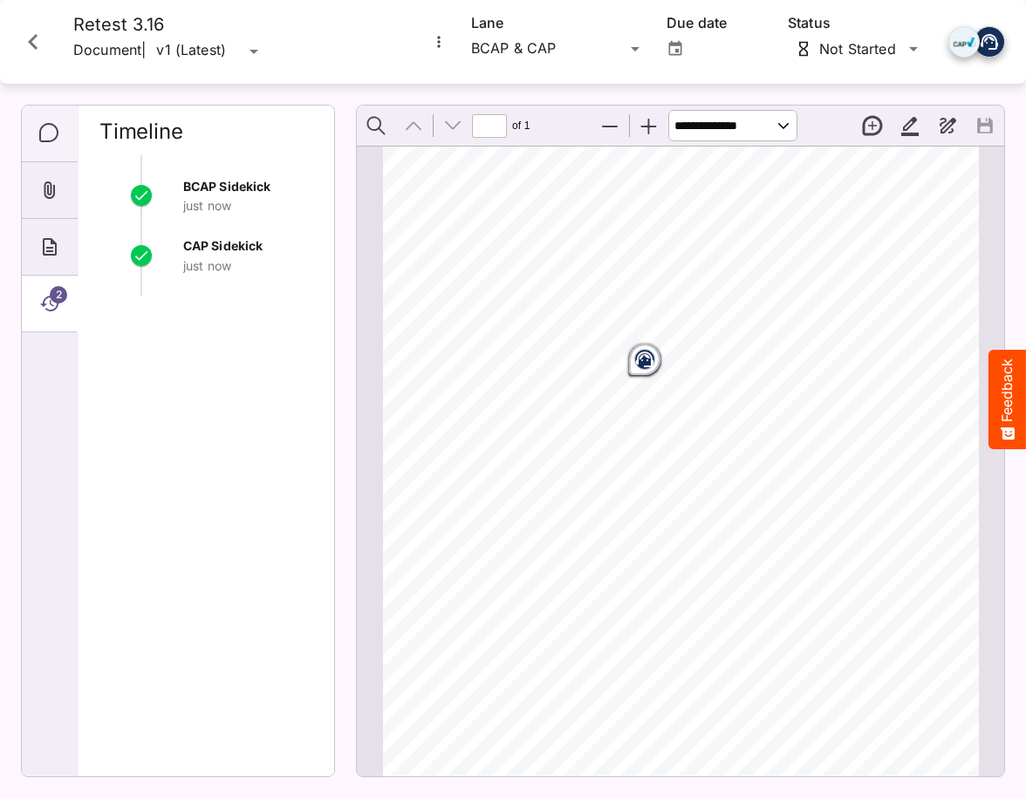
click at [44, 134] on icon "Comments" at bounding box center [49, 133] width 21 height 21
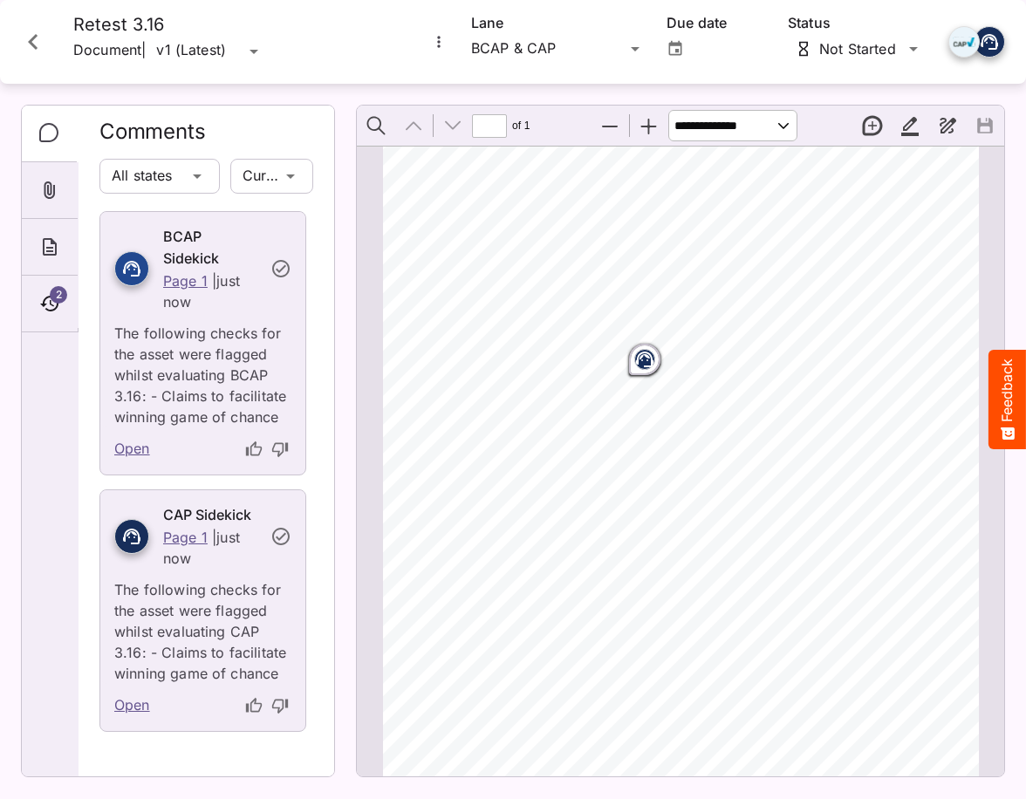
click at [44, 38] on icon "Close card" at bounding box center [32, 41] width 31 height 31
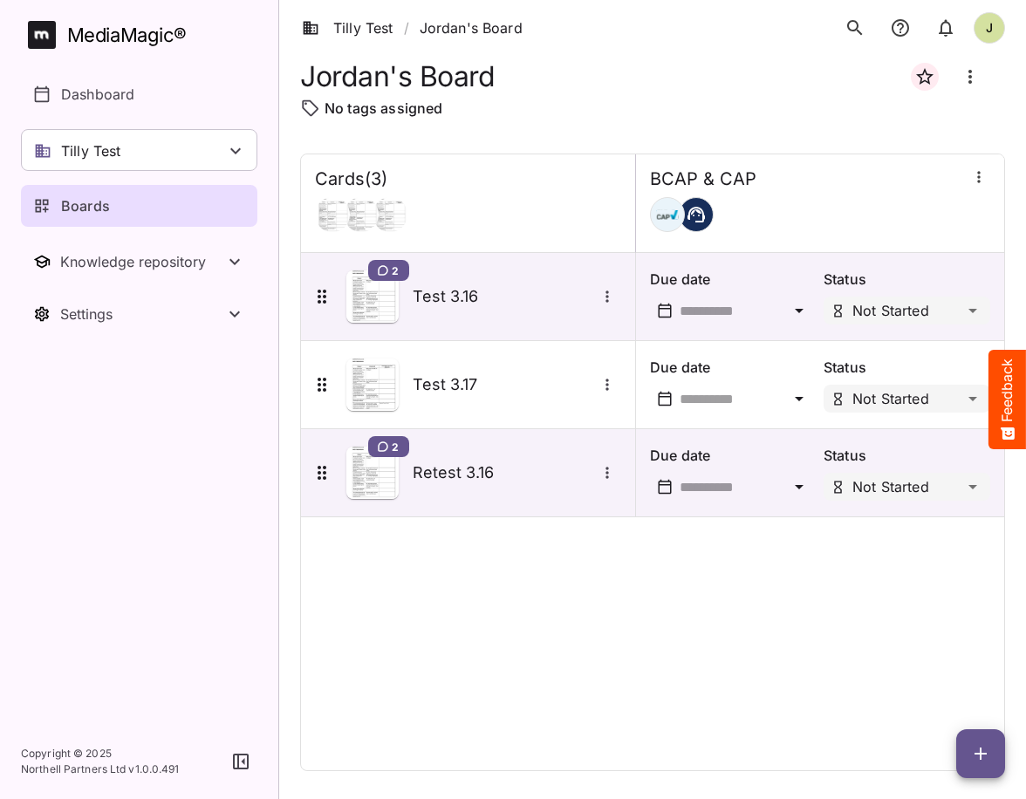
click at [965, 753] on span "button" at bounding box center [980, 753] width 49 height 21
click at [937, 638] on p "Add new card" at bounding box center [937, 641] width 94 height 21
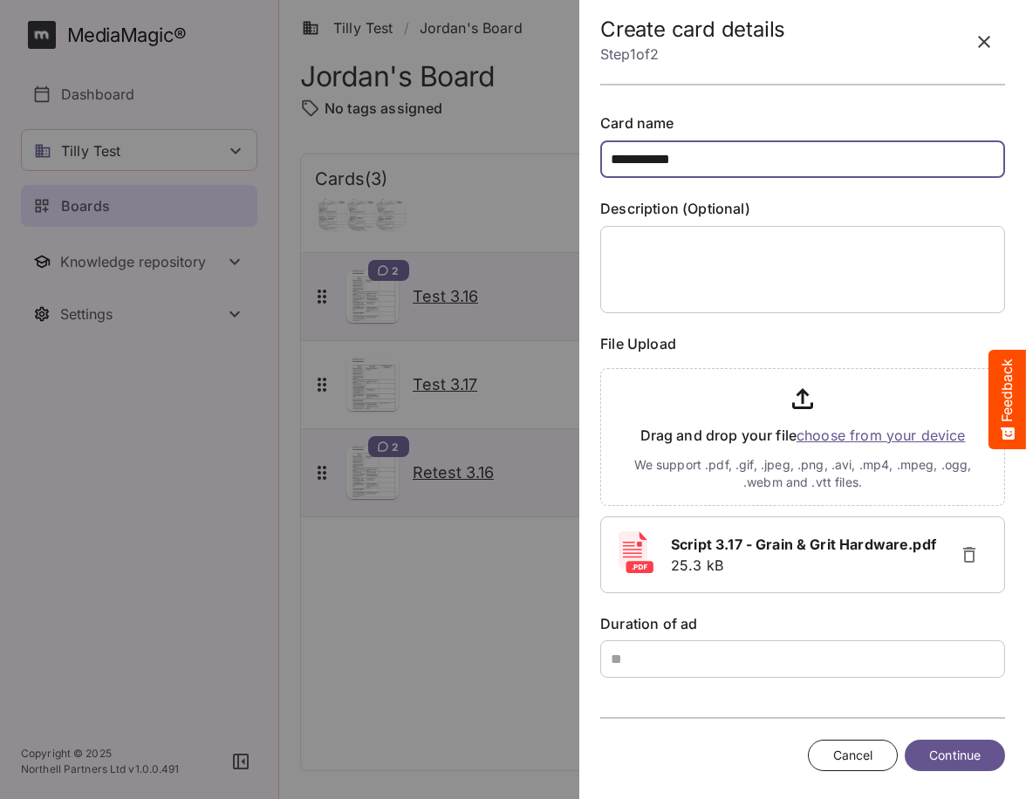
type input "**********"
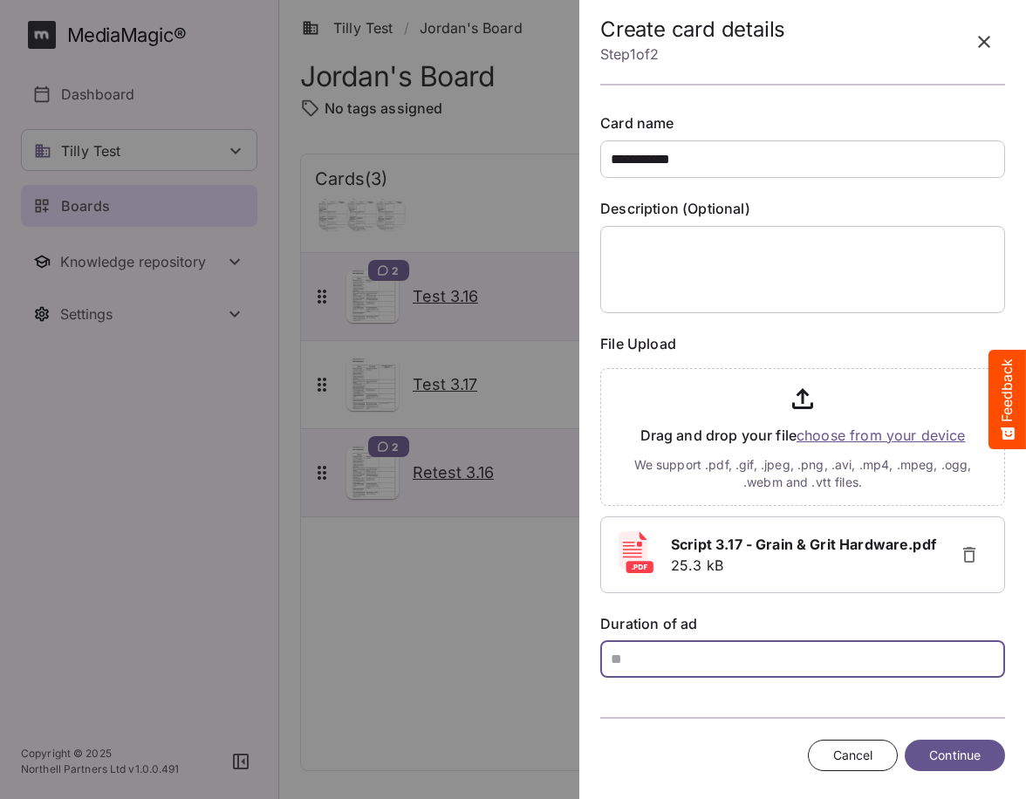
click at [834, 659] on input "text" at bounding box center [802, 659] width 405 height 38
type input "**"
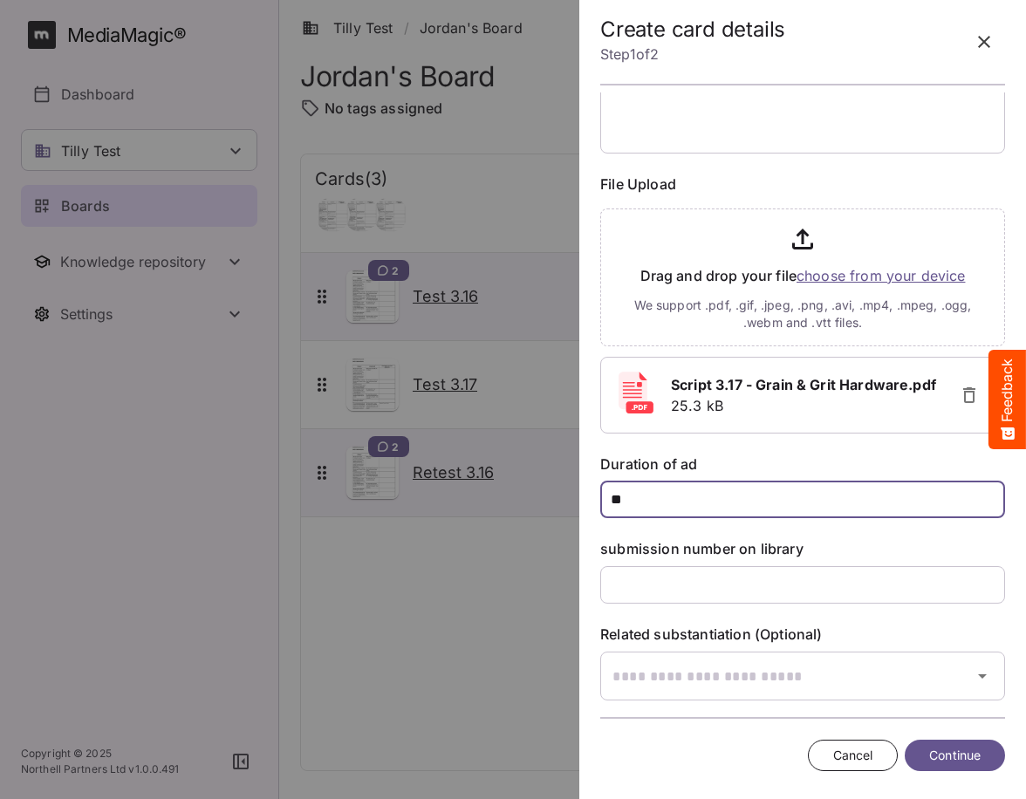
scroll to position [179, 0]
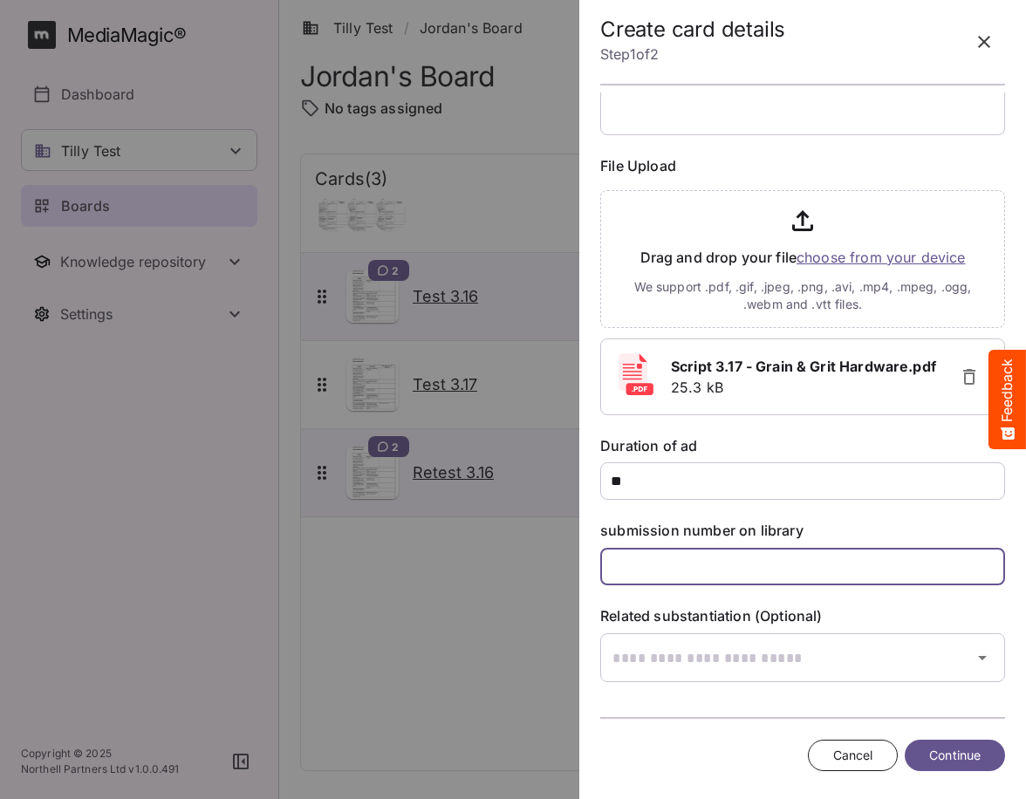
click at [747, 584] on input "text" at bounding box center [802, 567] width 405 height 38
type input "*****"
click at [939, 749] on span "Continue" at bounding box center [954, 756] width 51 height 22
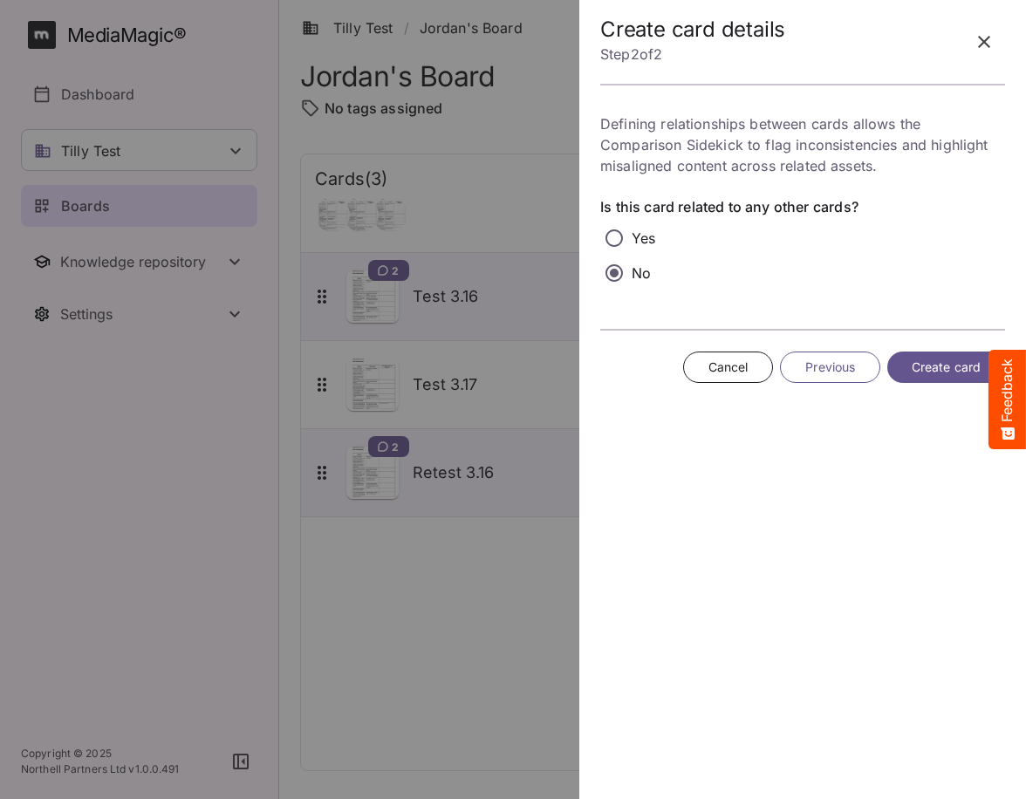
scroll to position [0, 0]
click at [940, 371] on span "Create card" at bounding box center [945, 368] width 69 height 22
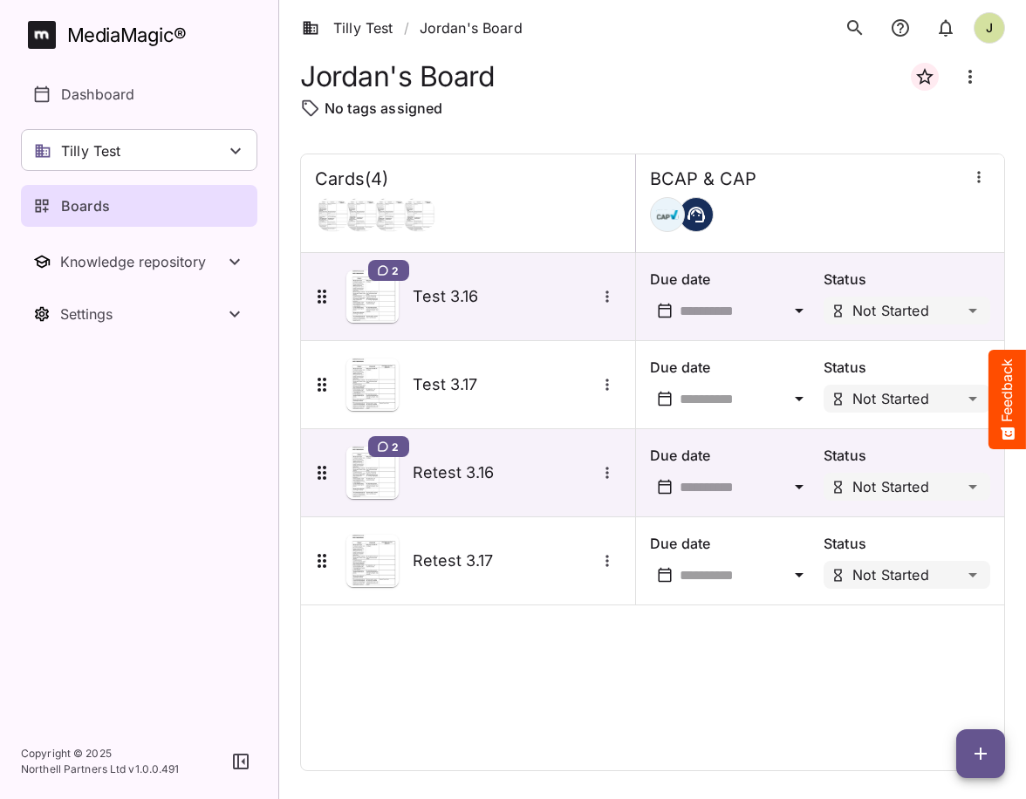
click at [676, 705] on div "Cards ( 4 ) BCAP & CAP 2 Test 3.16 Due date Status Not Started Test 3.17 Due da…" at bounding box center [652, 463] width 705 height 618
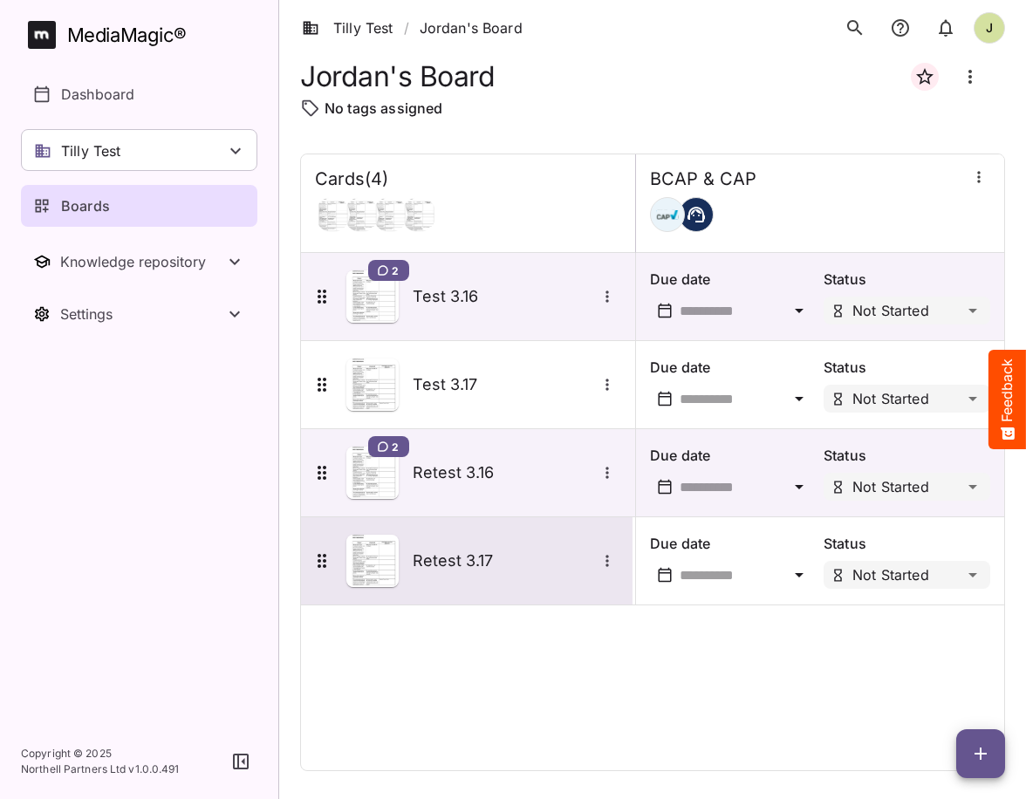
click at [476, 581] on div "Retest 3.17" at bounding box center [464, 561] width 307 height 52
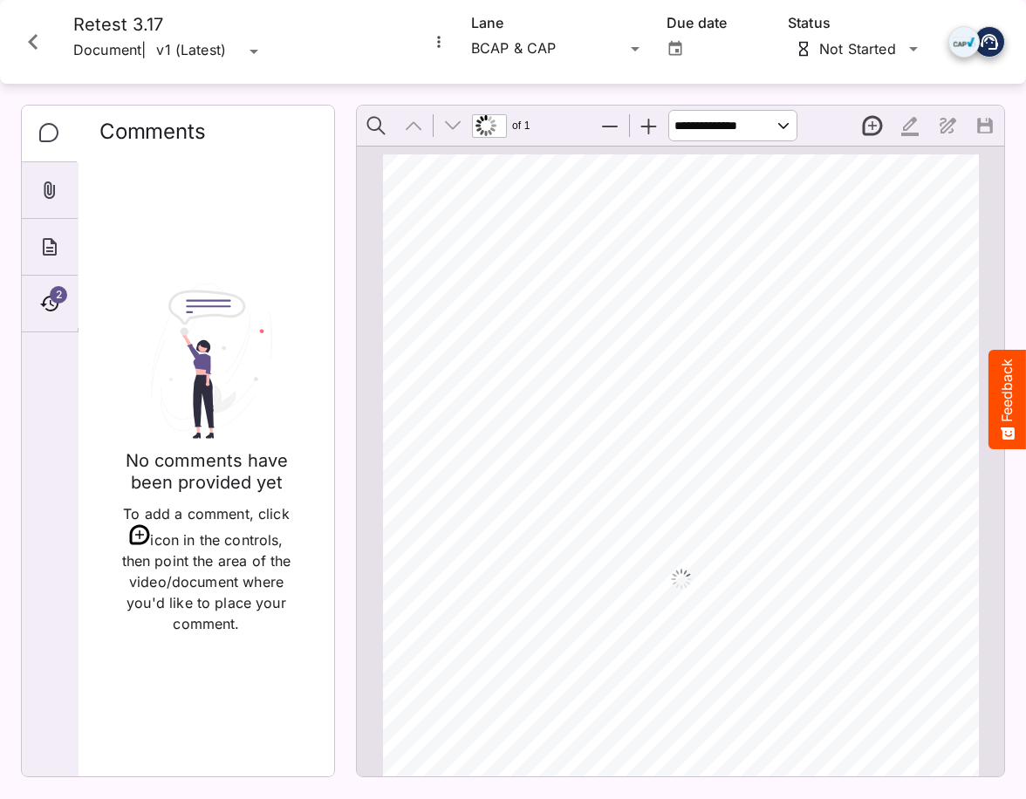
scroll to position [167, 0]
click at [62, 302] on span "2" at bounding box center [58, 294] width 17 height 17
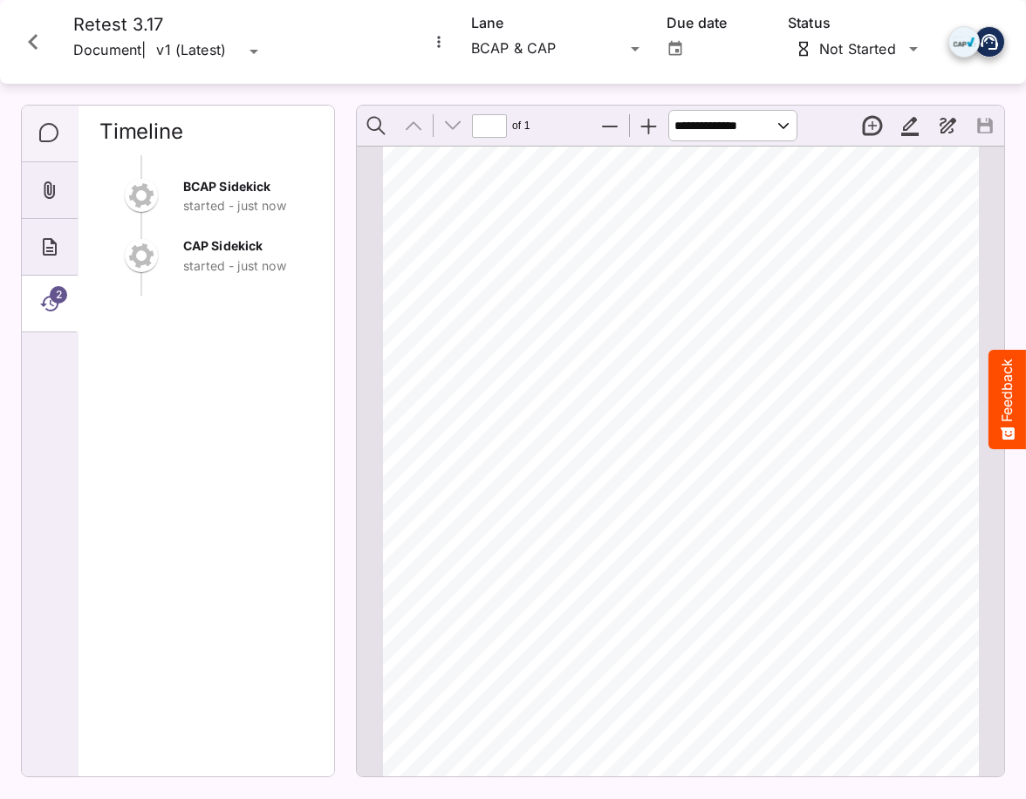
click at [54, 137] on icon "Comments" at bounding box center [49, 133] width 21 height 21
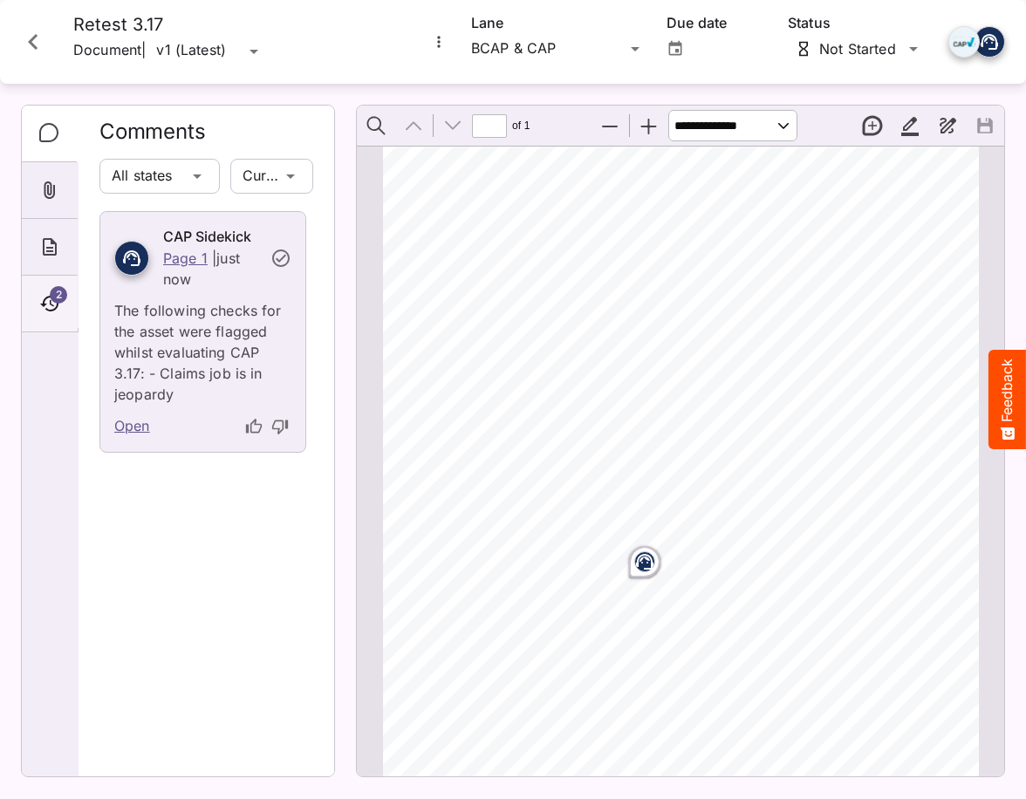
click at [48, 310] on icon "Timeline" at bounding box center [49, 304] width 18 height 16
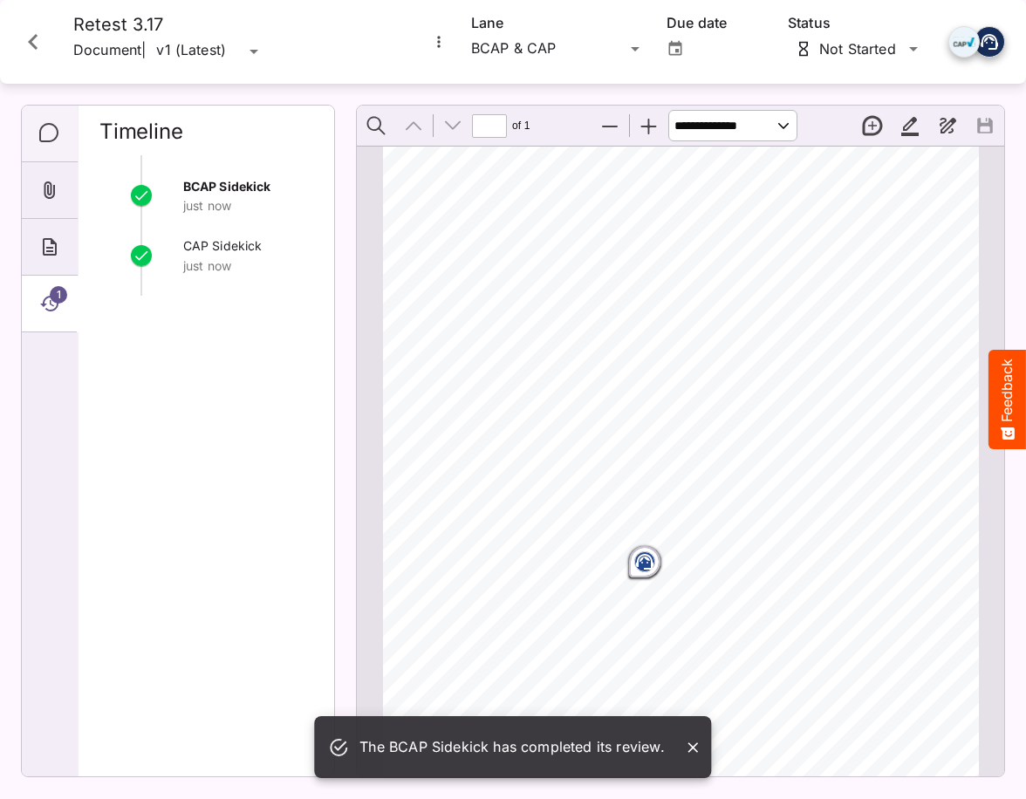
click at [38, 122] on div "Comments" at bounding box center [50, 134] width 56 height 57
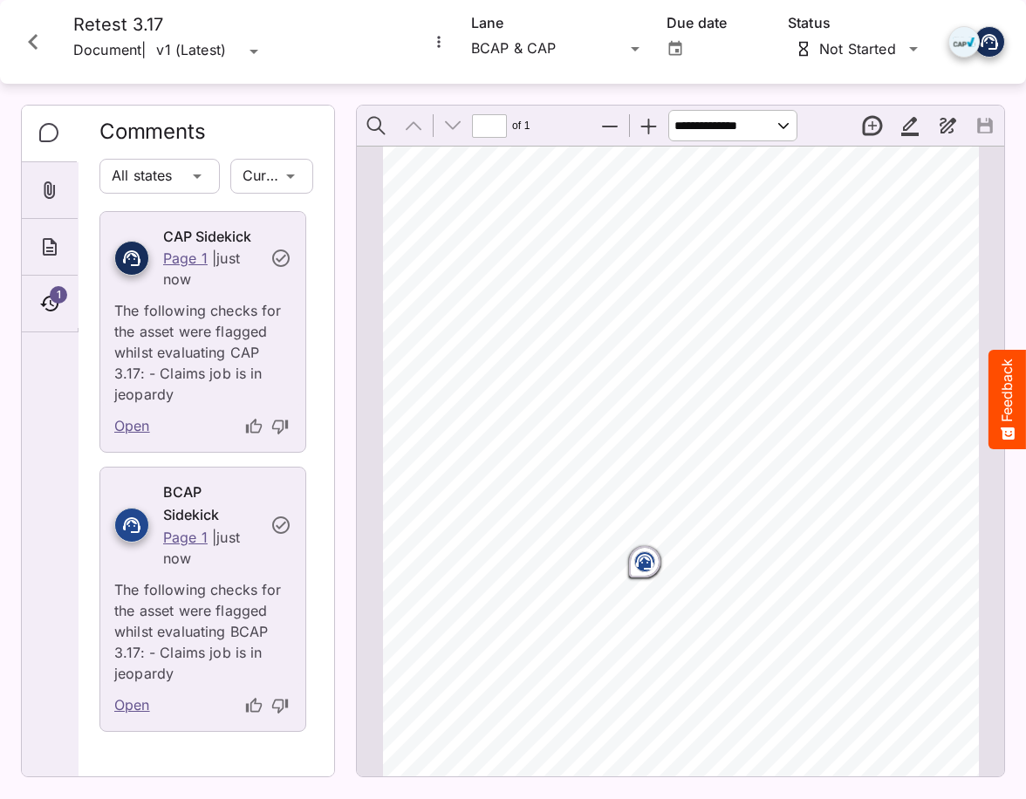
click at [39, 47] on icon "Close card" at bounding box center [32, 41] width 31 height 31
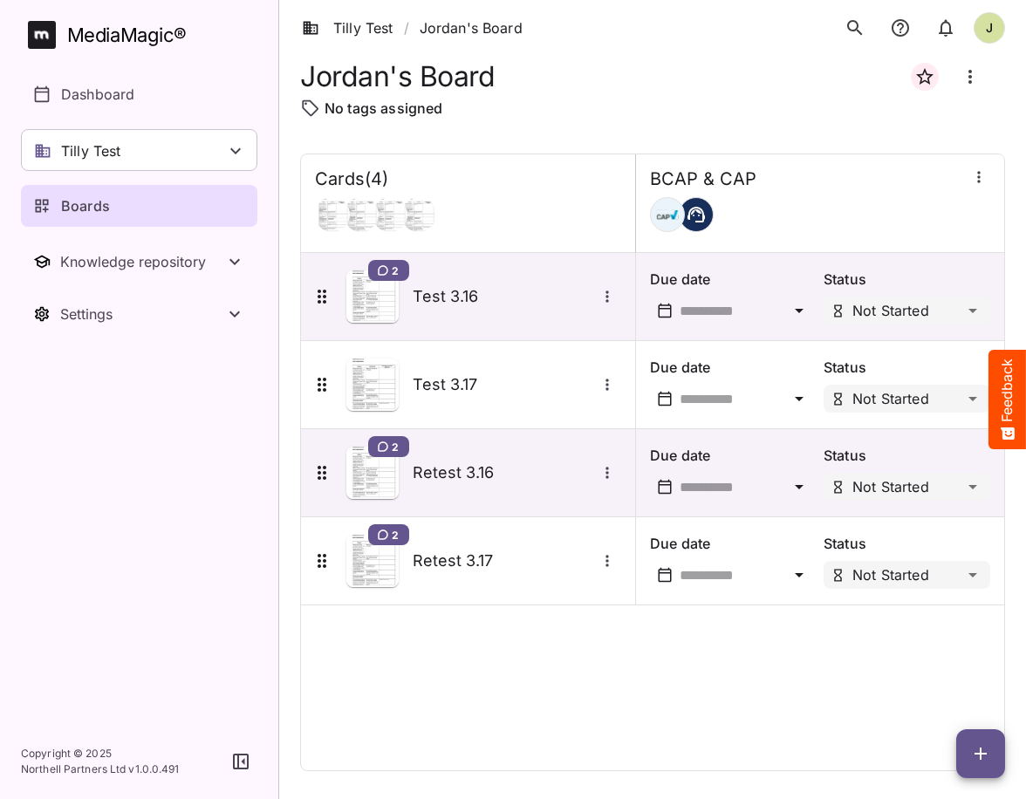
click at [182, 209] on div "Boards" at bounding box center [140, 205] width 214 height 21
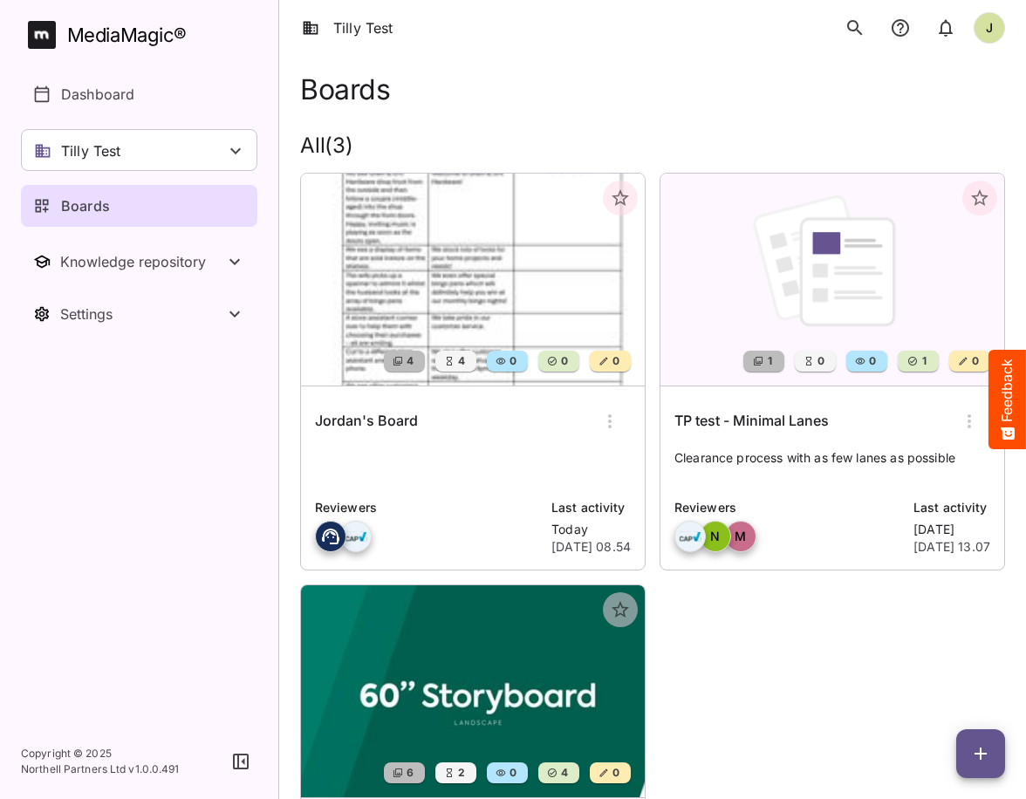
click at [611, 423] on icon "button" at bounding box center [609, 421] width 21 height 21
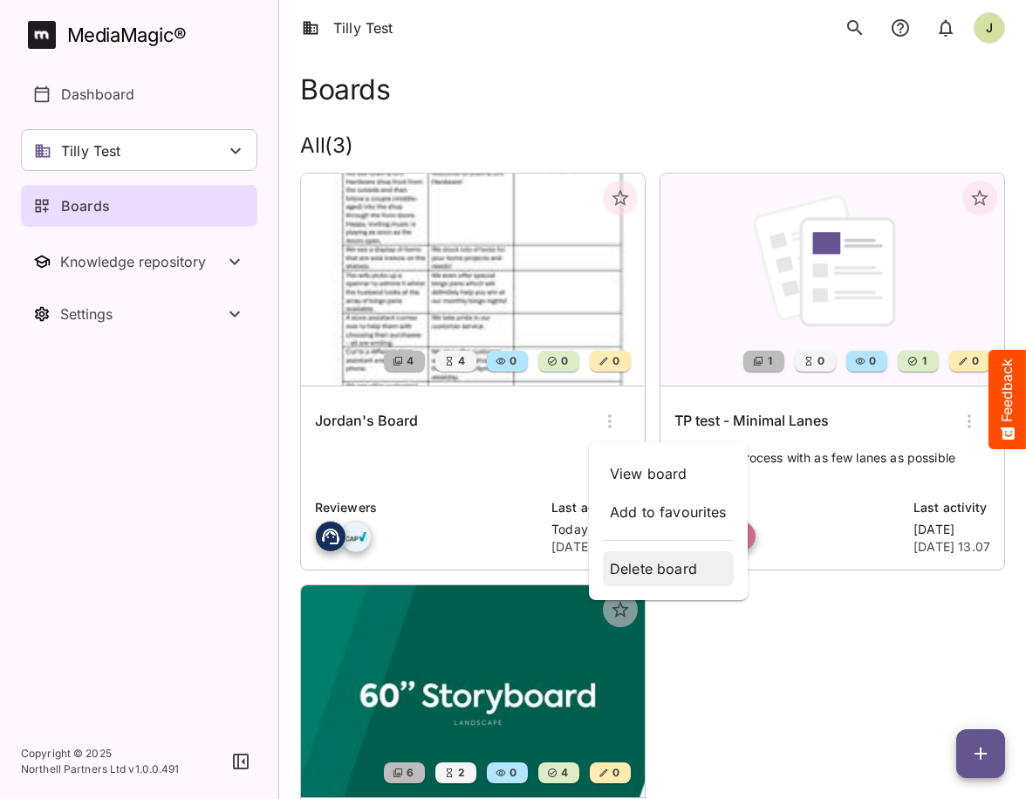
click at [688, 564] on p "Delete board" at bounding box center [668, 568] width 117 height 21
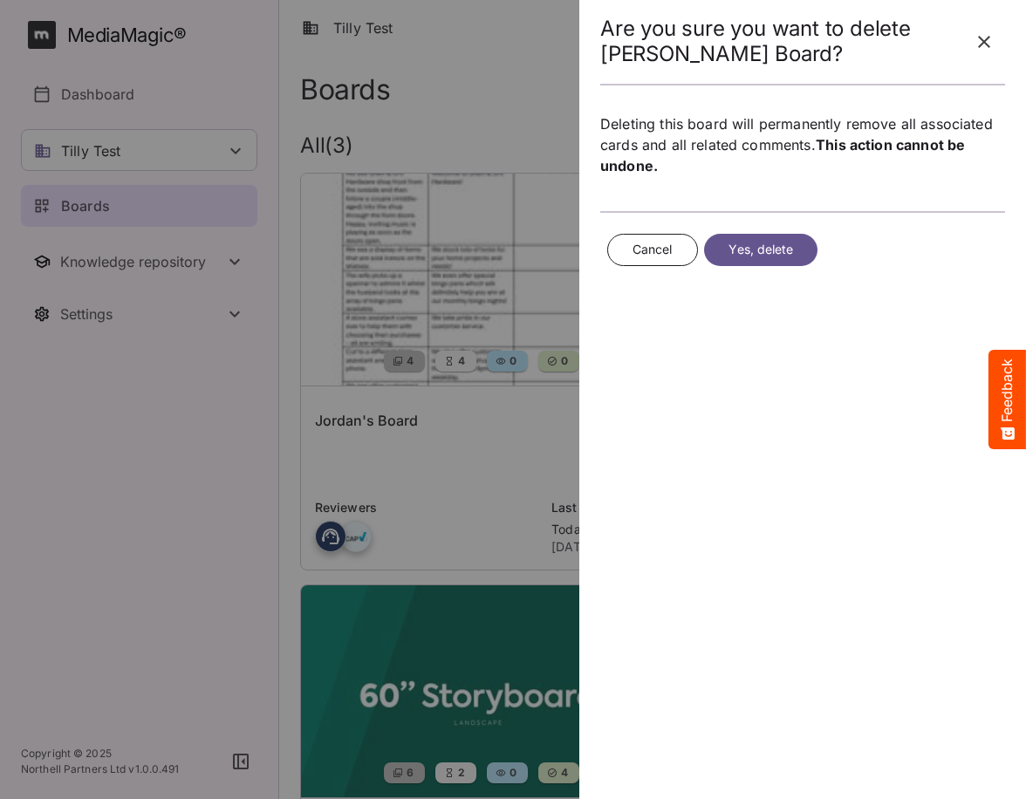
click at [782, 249] on span "Yes, delete" at bounding box center [761, 250] width 65 height 22
